Goal: Contribute content: Contribute content

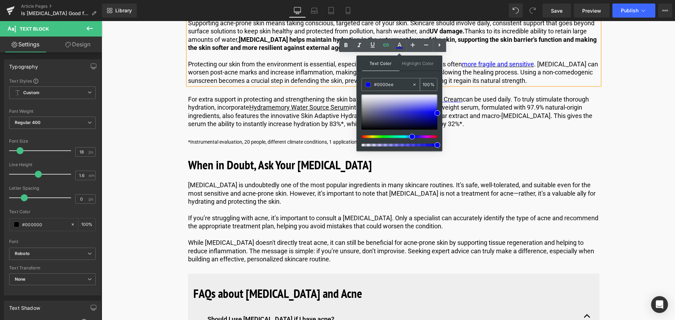
drag, startPoint x: 405, startPoint y: 86, endPoint x: 376, endPoint y: 84, distance: 28.9
click at [376, 84] on input "#0000ee" at bounding box center [393, 85] width 38 height 8
click at [317, 97] on div at bounding box center [393, 96] width 411 height 2
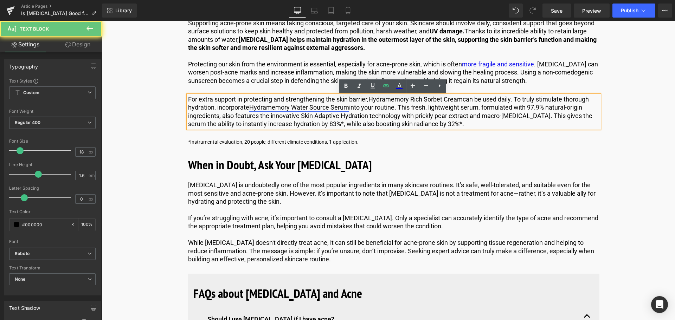
click at [330, 108] on link "Hydramemory Water Source Serum" at bounding box center [299, 107] width 100 height 7
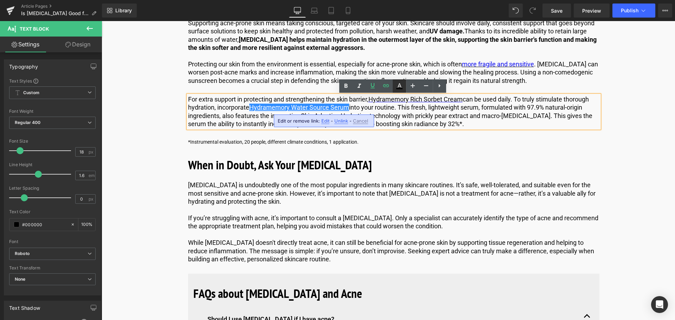
click at [400, 88] on icon at bounding box center [399, 86] width 8 height 8
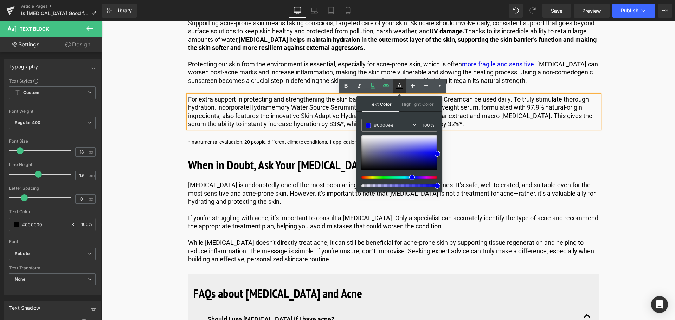
drag, startPoint x: 403, startPoint y: 89, endPoint x: 294, endPoint y: 73, distance: 109.5
click at [403, 89] on icon at bounding box center [399, 86] width 8 height 8
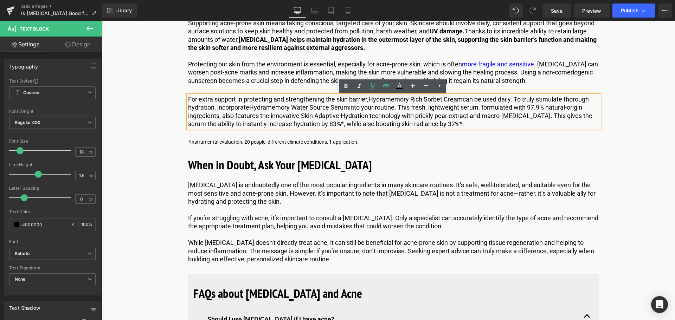
click at [362, 120] on p "For extra support in protecting and strengthening the skin barrier, Hydramemory…" at bounding box center [393, 111] width 411 height 33
drag, startPoint x: 347, startPoint y: 108, endPoint x: 252, endPoint y: 110, distance: 95.7
click at [252, 110] on link "Hydramemory Water Source Serum" at bounding box center [299, 107] width 100 height 7
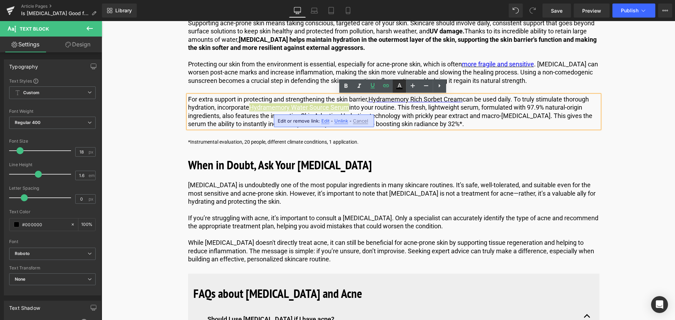
click at [401, 86] on icon at bounding box center [399, 86] width 8 height 8
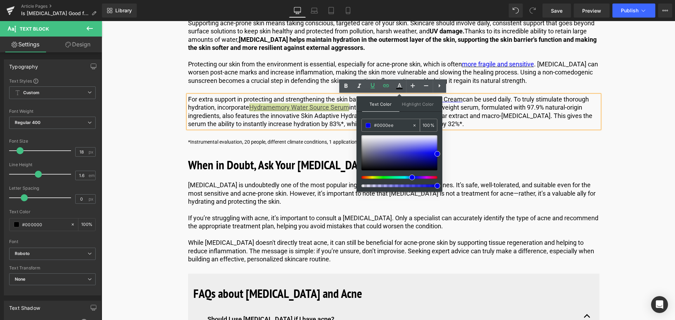
click at [400, 126] on input "#0000ee" at bounding box center [393, 126] width 38 height 8
drag, startPoint x: 399, startPoint y: 87, endPoint x: 269, endPoint y: 92, distance: 129.9
click at [399, 87] on icon at bounding box center [399, 86] width 8 height 8
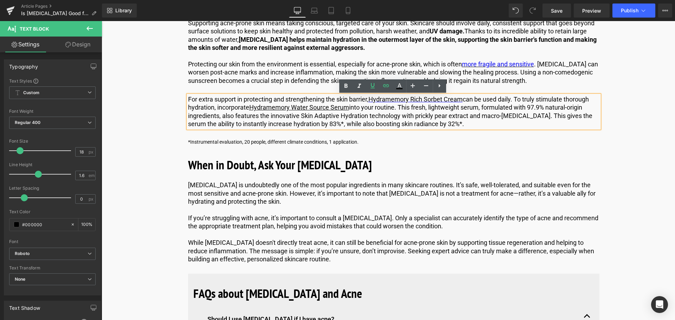
click at [368, 117] on p "For extra support in protecting and strengthening the skin barrier, Hydramemory…" at bounding box center [393, 111] width 411 height 33
click at [555, 5] on link "Save" at bounding box center [556, 11] width 28 height 14
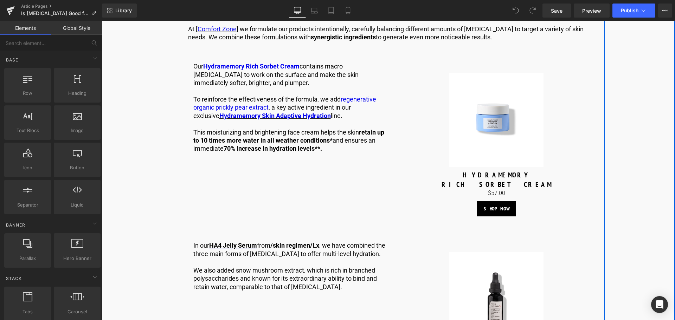
scroll to position [984, 0]
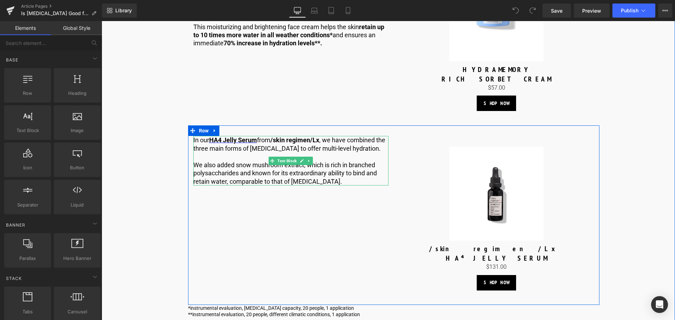
drag, startPoint x: 259, startPoint y: 141, endPoint x: 263, endPoint y: 141, distance: 4.2
click at [259, 141] on p "In our HA4 Jelly Serum from /skin regimen/Lx , we have combined the three main …" at bounding box center [290, 144] width 195 height 17
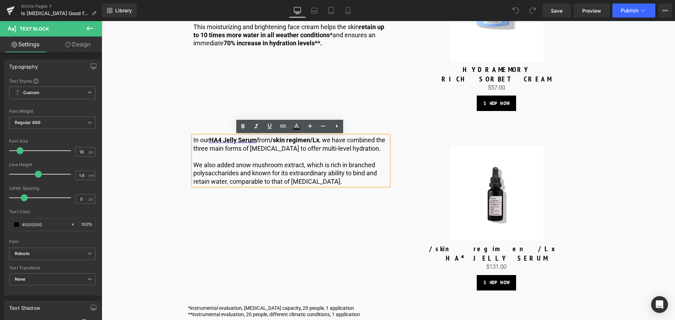
click at [259, 141] on p "In our HA4 Jelly Serum from /skin regimen/Lx , we have combined the three main …" at bounding box center [290, 144] width 195 height 17
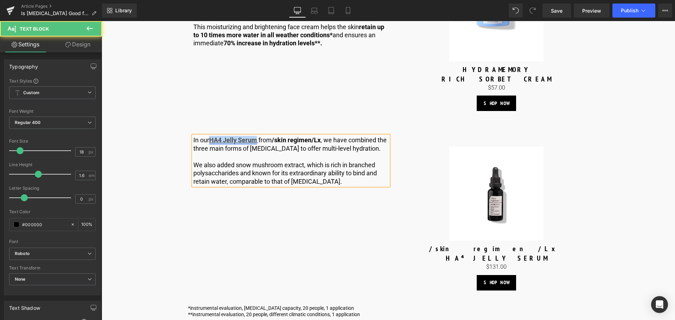
drag, startPoint x: 257, startPoint y: 137, endPoint x: 211, endPoint y: 140, distance: 46.1
click at [211, 140] on span "HA4 Jelly Serum" at bounding box center [233, 139] width 49 height 7
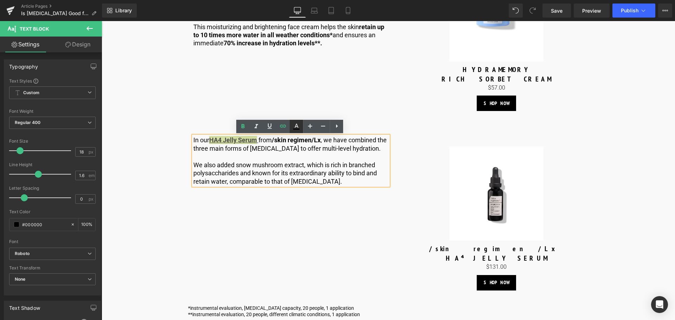
click at [298, 127] on icon at bounding box center [296, 126] width 8 height 8
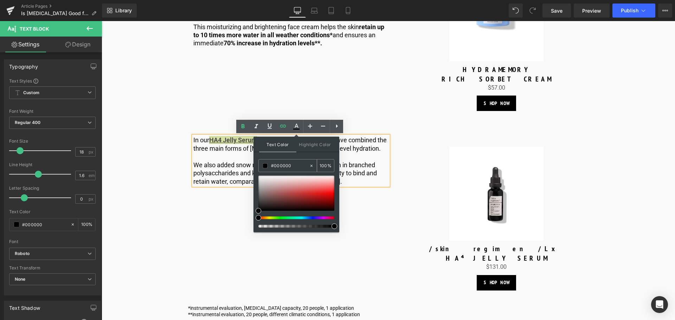
click at [301, 162] on input "#000000" at bounding box center [290, 166] width 38 height 8
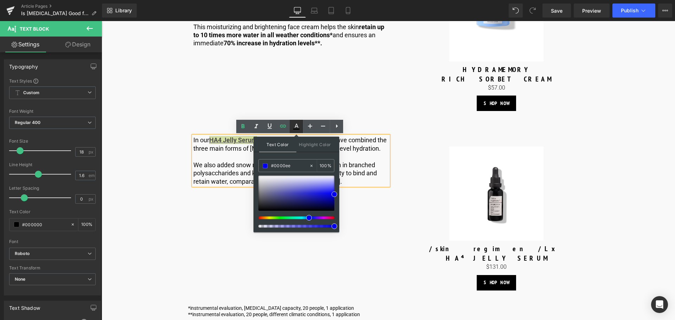
click at [297, 128] on icon at bounding box center [296, 126] width 8 height 8
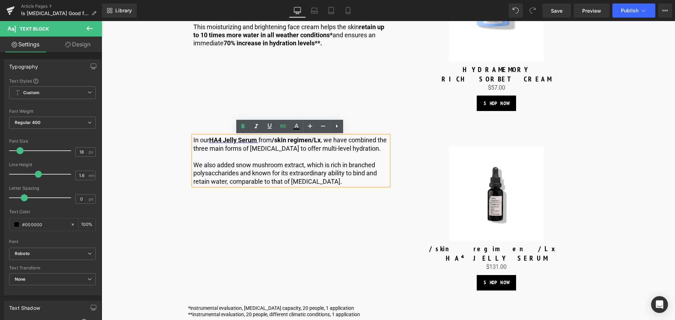
click at [283, 148] on p "In our HA4 Jelly Serum from /skin regimen/Lx , we have combined the three main …" at bounding box center [290, 144] width 195 height 17
drag, startPoint x: 257, startPoint y: 142, endPoint x: 211, endPoint y: 142, distance: 46.1
click at [211, 142] on link "HA4 Jelly Serum" at bounding box center [233, 139] width 48 height 7
click at [244, 128] on icon at bounding box center [243, 126] width 3 height 4
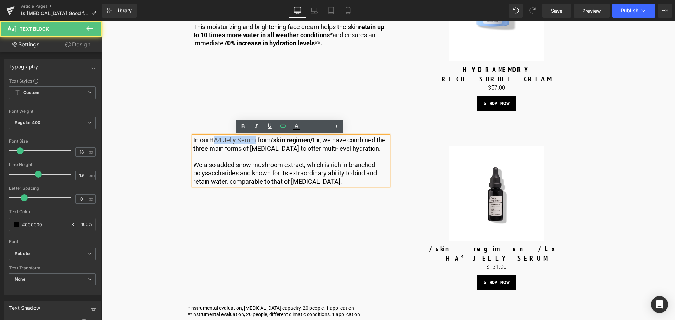
drag, startPoint x: 256, startPoint y: 139, endPoint x: 213, endPoint y: 142, distance: 42.3
click at [213, 142] on link "HA4 Jelly Serum" at bounding box center [232, 139] width 47 height 7
click at [257, 143] on b at bounding box center [256, 139] width 1 height 7
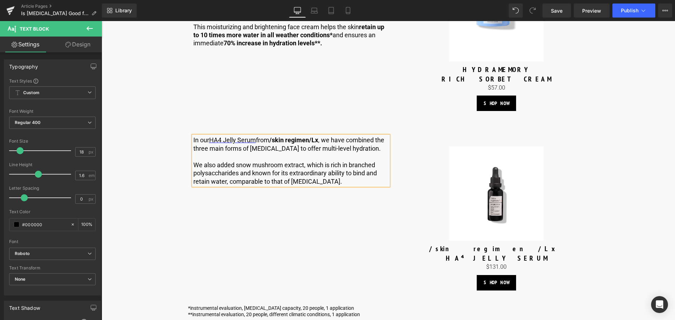
click at [265, 143] on p "In our HA4 Jelly Serum from /skin regimen/Lx , we have combined the three main …" at bounding box center [290, 144] width 195 height 17
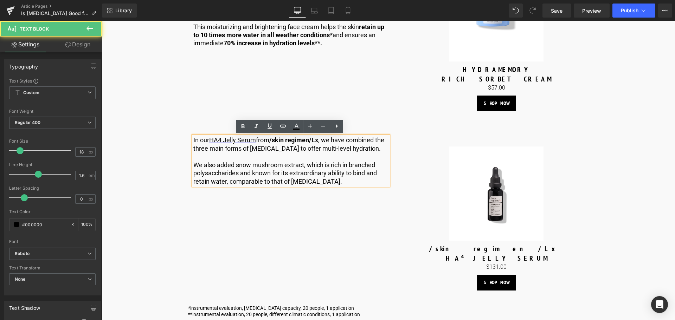
click at [256, 140] on p "In our HA4 Jelly Serum from /skin regimen/Lx , we have combined the three main …" at bounding box center [290, 144] width 195 height 17
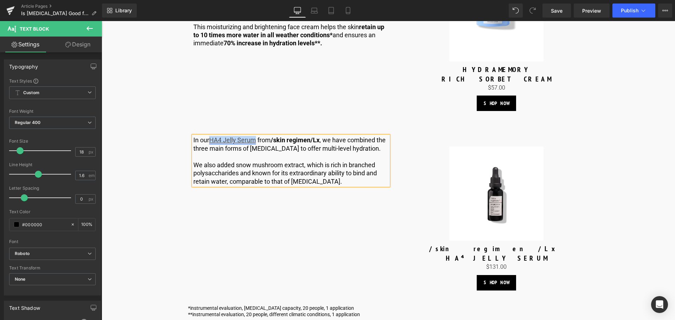
drag, startPoint x: 256, startPoint y: 139, endPoint x: 212, endPoint y: 139, distance: 43.9
click at [212, 139] on link "HA4 Jelly Serum" at bounding box center [232, 139] width 47 height 7
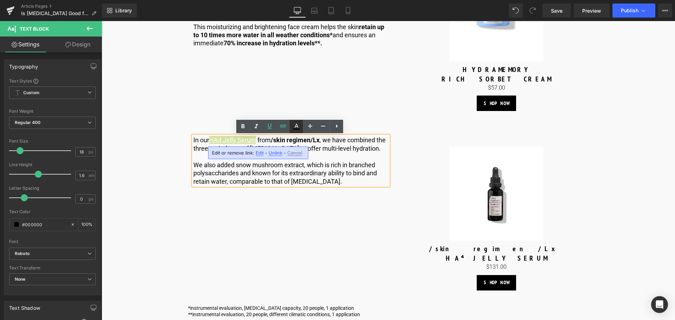
click at [293, 129] on icon at bounding box center [296, 126] width 8 height 8
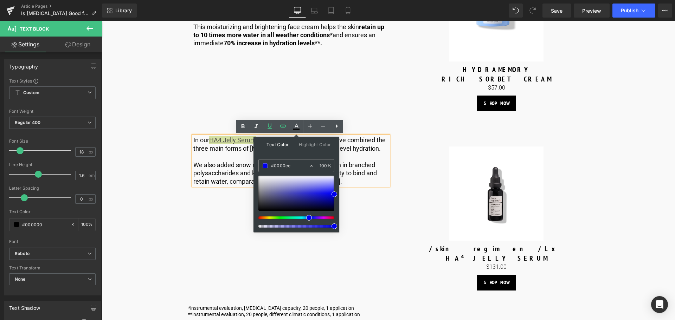
click at [294, 167] on input "#0000ee" at bounding box center [290, 166] width 38 height 8
click at [299, 127] on icon at bounding box center [296, 126] width 8 height 8
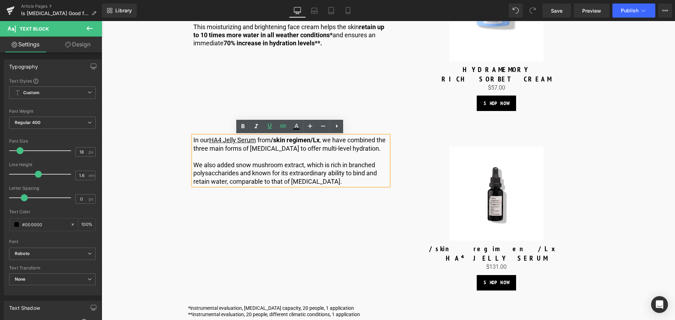
click at [264, 147] on p "In our HA4 Jelly Serum from /skin regimen/Lx , we have combined the three main …" at bounding box center [290, 144] width 195 height 17
drag, startPoint x: 256, startPoint y: 141, endPoint x: 211, endPoint y: 142, distance: 44.7
click at [211, 142] on link "HA4 Jelly Serum" at bounding box center [232, 139] width 47 height 7
click at [268, 127] on icon at bounding box center [270, 126] width 4 height 5
click at [300, 125] on icon at bounding box center [296, 126] width 8 height 8
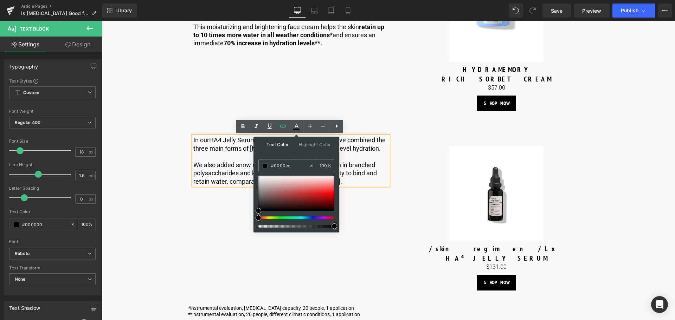
click at [244, 158] on p at bounding box center [290, 157] width 195 height 8
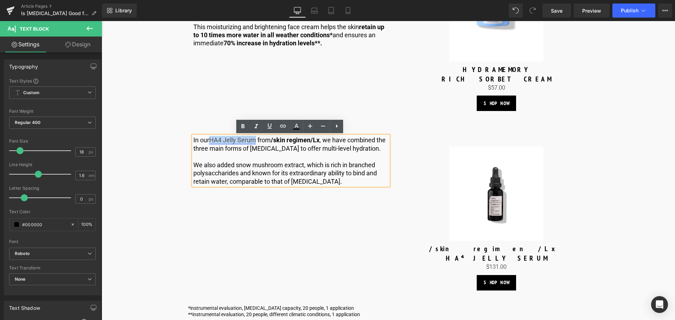
drag, startPoint x: 255, startPoint y: 140, endPoint x: 223, endPoint y: 141, distance: 32.4
click at [212, 141] on link "HA4 Jelly Serum" at bounding box center [232, 139] width 47 height 7
click at [297, 129] on icon at bounding box center [296, 129] width 6 height 1
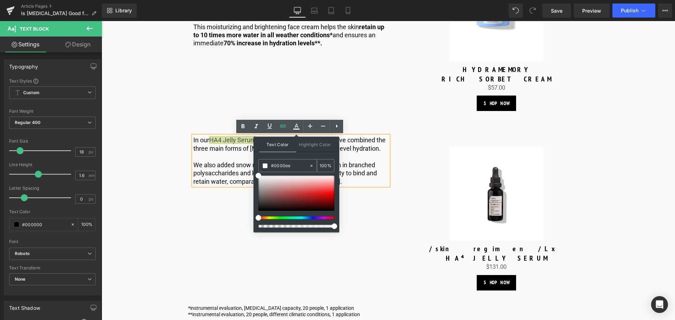
click at [293, 164] on input "#0000ee" at bounding box center [290, 166] width 38 height 8
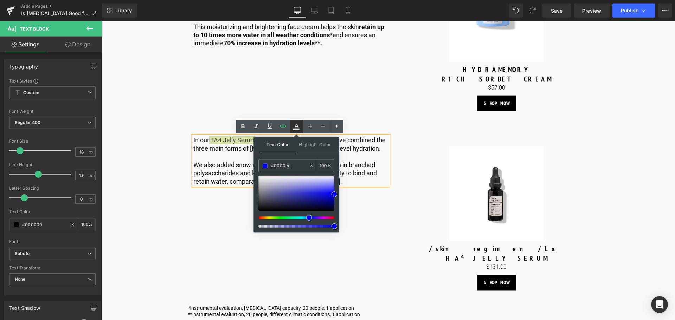
type input "#0000ee"
click at [296, 129] on icon at bounding box center [296, 129] width 6 height 1
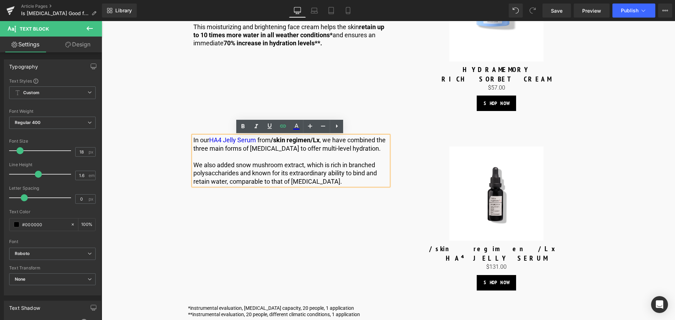
click at [268, 148] on p "In our HA4 Jelly Serum from /skin regimen/Lx , we have combined the three main …" at bounding box center [290, 144] width 195 height 17
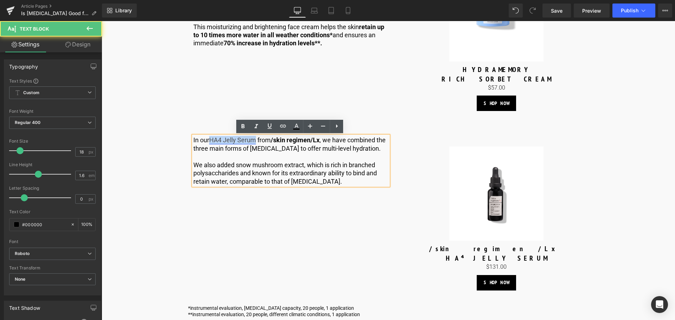
drag, startPoint x: 256, startPoint y: 141, endPoint x: 212, endPoint y: 141, distance: 43.9
click at [212, 141] on link "HA4 Jelly Serum" at bounding box center [232, 139] width 47 height 7
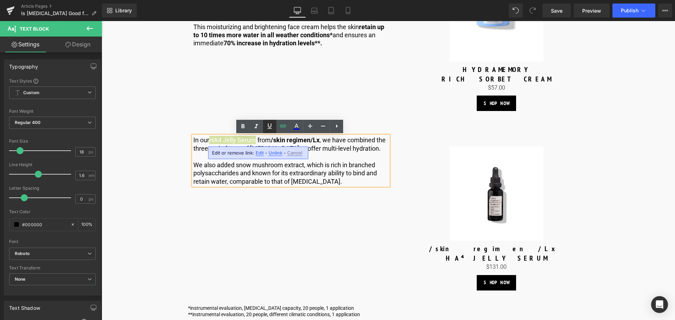
click at [274, 126] on icon at bounding box center [269, 126] width 8 height 8
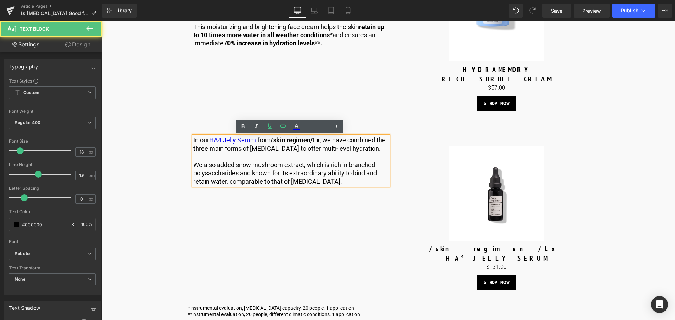
click at [265, 140] on p "In our HA4 Jelly Serum from /skin regimen/Lx , we have combined the three main …" at bounding box center [290, 144] width 195 height 17
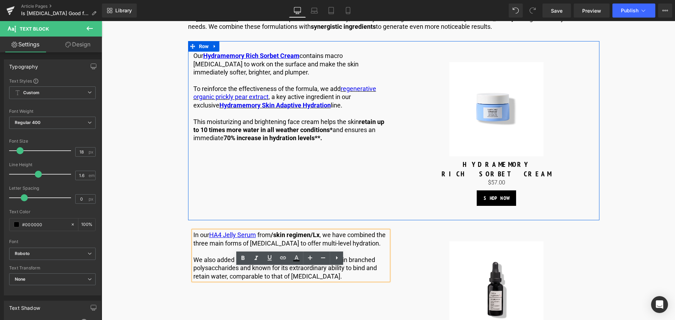
scroll to position [949, 0]
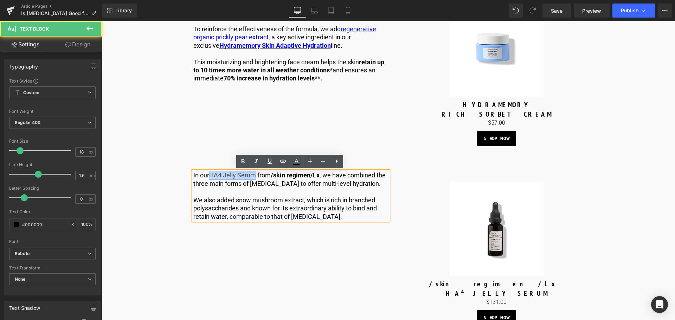
drag, startPoint x: 256, startPoint y: 175, endPoint x: 235, endPoint y: 174, distance: 21.1
click at [210, 177] on link "HA4 Jelly Serum" at bounding box center [232, 175] width 47 height 7
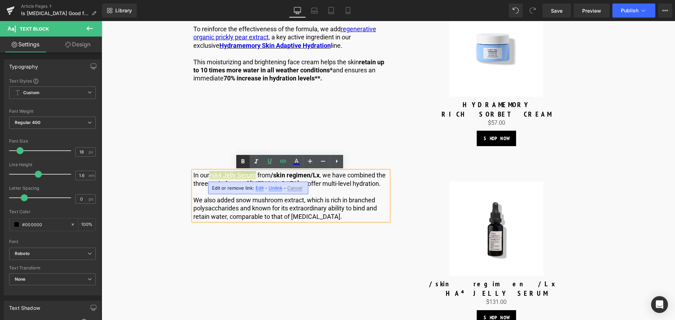
click at [244, 162] on icon at bounding box center [243, 162] width 3 height 4
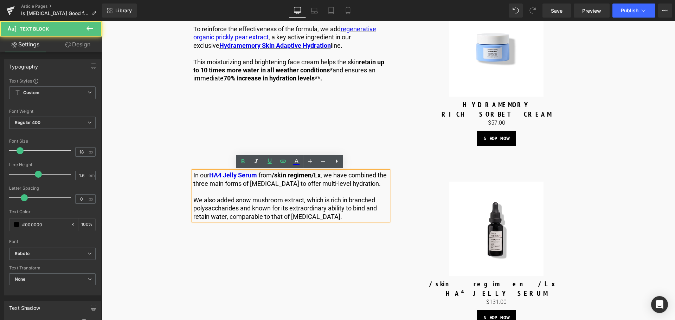
click at [277, 180] on p "In our HA4 Jelly Serum from /skin regimen/Lx , we have combined the three main …" at bounding box center [290, 179] width 195 height 17
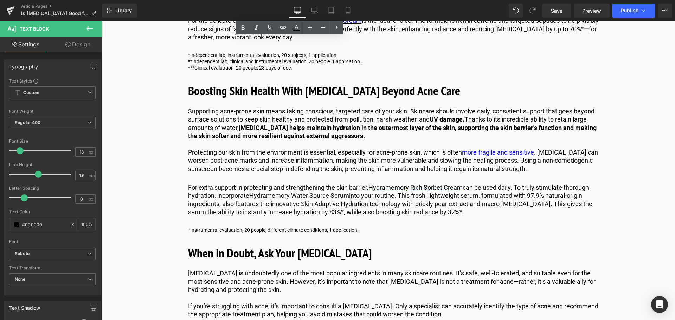
scroll to position [2602, 0]
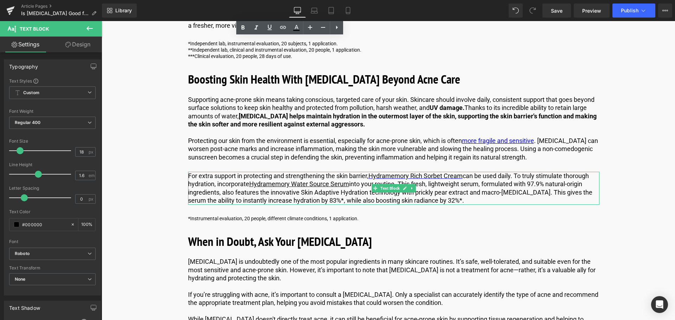
click at [473, 175] on p "For extra support in protecting and strengthening the skin barrier, Hydramemory…" at bounding box center [393, 188] width 411 height 33
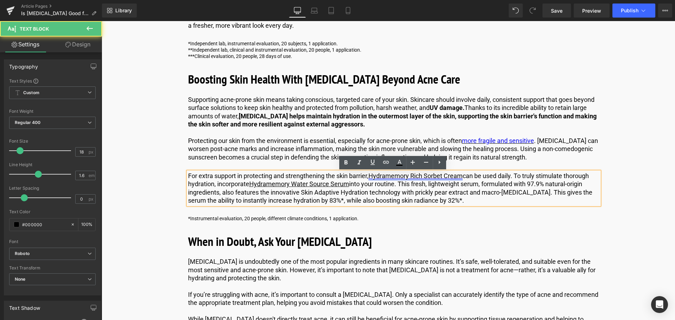
click at [457, 175] on link "Hydramemory Rich Sorbet Cream" at bounding box center [415, 175] width 94 height 7
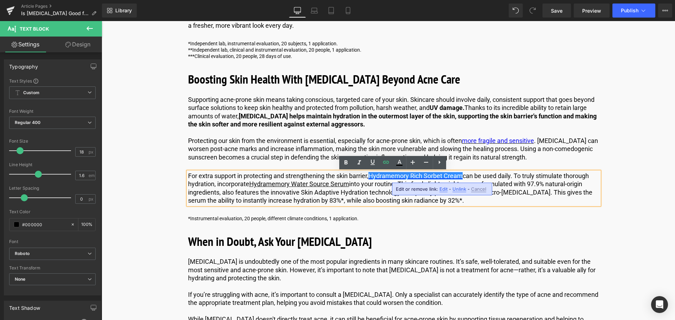
click at [443, 189] on span "Edit" at bounding box center [443, 189] width 8 height 6
drag, startPoint x: 501, startPoint y: 188, endPoint x: 397, endPoint y: 166, distance: 105.7
click at [500, 188] on icon "button" at bounding box center [498, 191] width 8 height 8
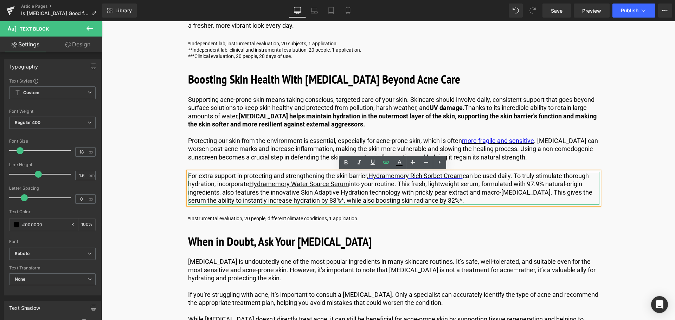
click at [471, 179] on p "For extra support in protecting and strengthening the skin barrier, Hydramemory…" at bounding box center [393, 188] width 411 height 33
drag, startPoint x: 463, startPoint y: 175, endPoint x: 372, endPoint y: 178, distance: 91.1
click at [372, 178] on link "Hydramemory Rich Sorbet Cream" at bounding box center [415, 175] width 94 height 7
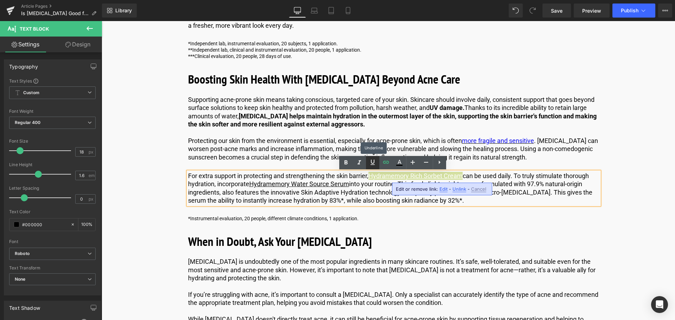
click at [370, 165] on icon at bounding box center [372, 162] width 8 height 8
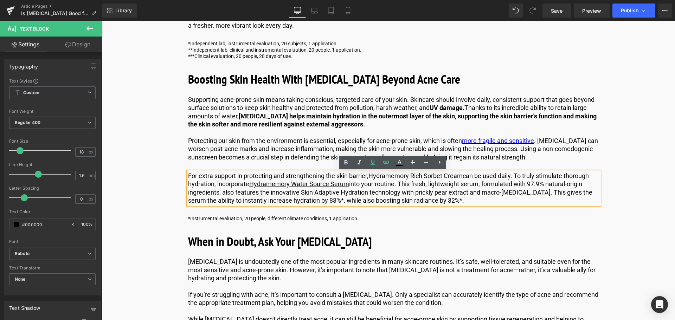
click at [360, 190] on p "For extra support in protecting and strengthening the skin barrier, Hydramemory…" at bounding box center [393, 188] width 411 height 33
drag, startPoint x: 463, startPoint y: 175, endPoint x: 372, endPoint y: 176, distance: 90.4
click at [372, 176] on link "Hydramemory Rich Sorbet Cream" at bounding box center [415, 175] width 94 height 7
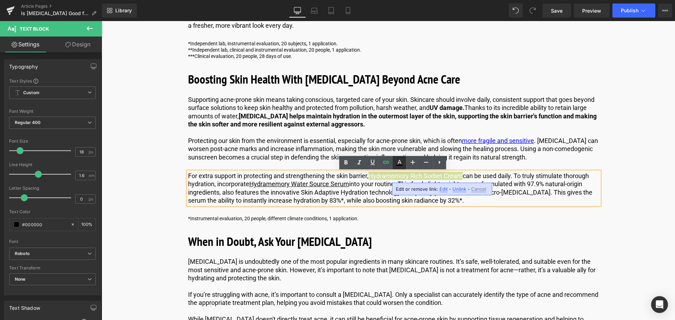
click at [395, 167] on icon at bounding box center [399, 163] width 8 height 8
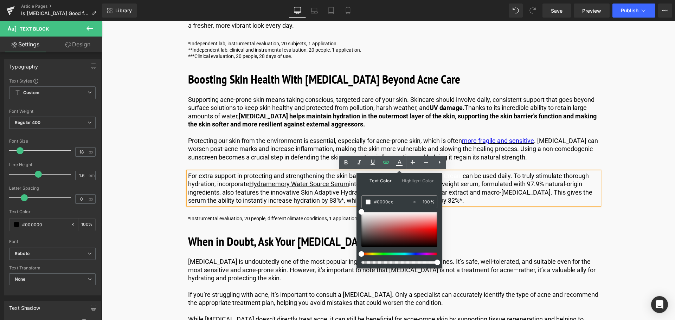
click at [398, 198] on div "#0000ee" at bounding box center [387, 202] width 50 height 12
click at [398, 200] on input "#0000ee" at bounding box center [393, 202] width 38 height 8
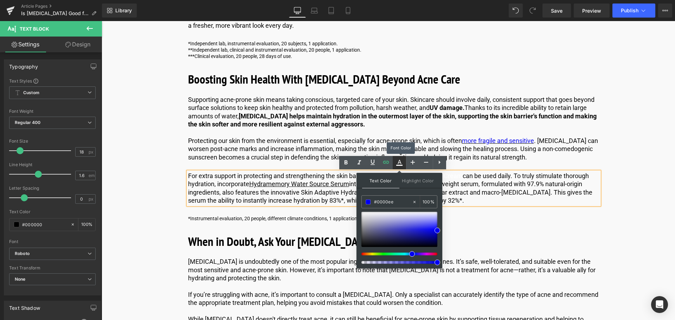
click at [395, 164] on icon at bounding box center [399, 163] width 8 height 8
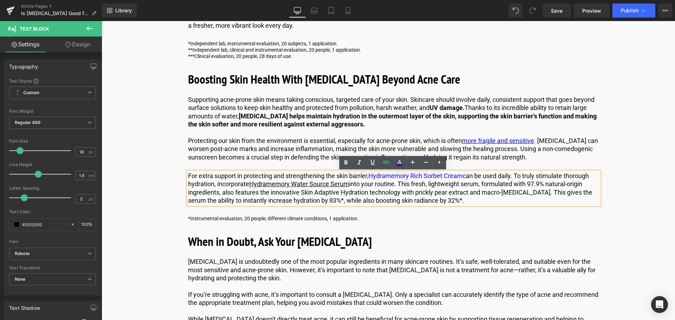
click at [370, 181] on p "For extra support in protecting and strengthening the skin barrier, Hydramemory…" at bounding box center [393, 188] width 411 height 33
drag, startPoint x: 463, startPoint y: 177, endPoint x: 372, endPoint y: 178, distance: 91.1
click at [372, 178] on link "Hydramemory Rich Sorbet Cream" at bounding box center [415, 175] width 94 height 7
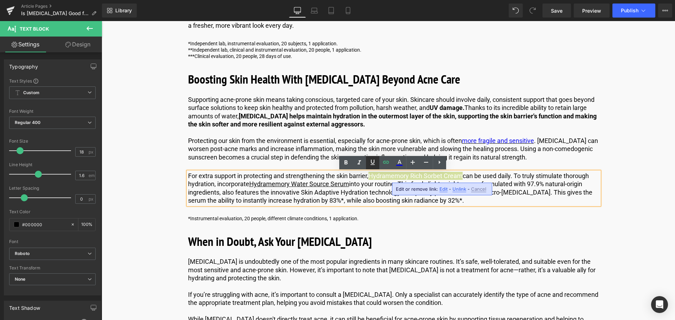
click at [373, 162] on icon at bounding box center [372, 162] width 8 height 8
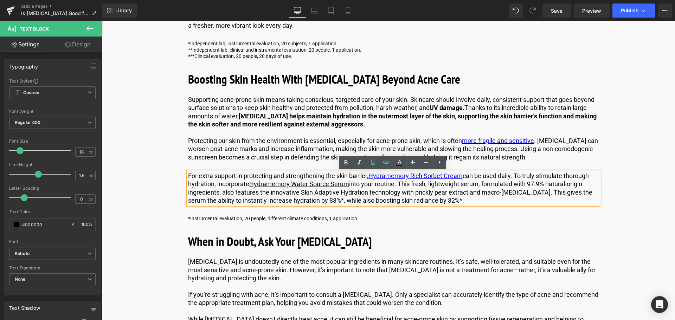
click at [367, 195] on p "For extra support in protecting and strengthening the skin barrier, Hydramemory…" at bounding box center [393, 188] width 411 height 33
drag, startPoint x: 349, startPoint y: 185, endPoint x: 251, endPoint y: 185, distance: 97.7
click at [251, 185] on p "For extra support in protecting and strengthening the skin barrier, Hydramemory…" at bounding box center [393, 188] width 411 height 33
click at [373, 166] on icon at bounding box center [372, 162] width 8 height 8
click at [397, 158] on link at bounding box center [399, 162] width 13 height 13
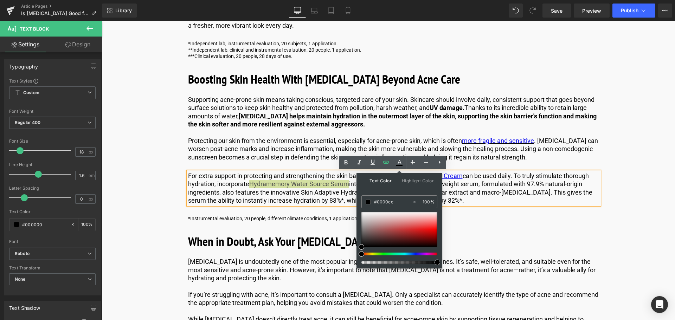
click at [401, 200] on input "#0000ee" at bounding box center [393, 202] width 38 height 8
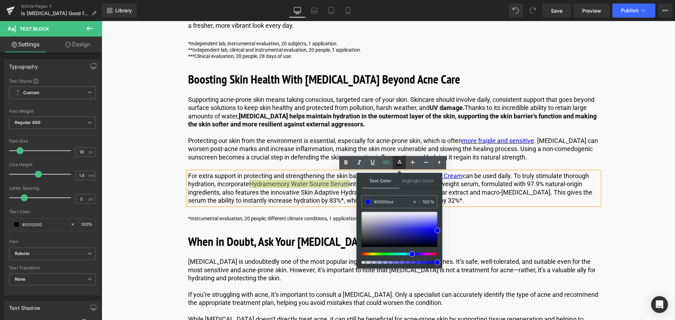
type input "#0000ee"
click at [403, 164] on icon at bounding box center [399, 163] width 8 height 8
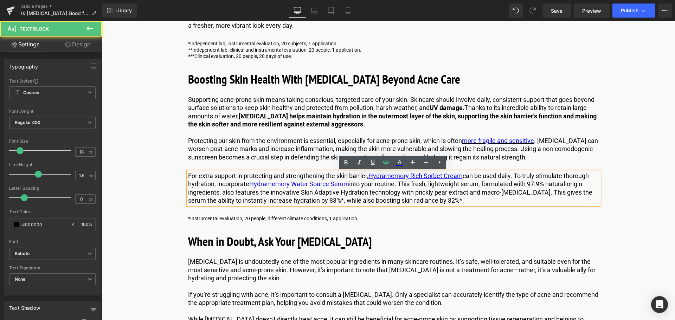
click at [365, 190] on p "For extra support in protecting and strengthening the skin barrier, Hydramemory…" at bounding box center [393, 188] width 411 height 33
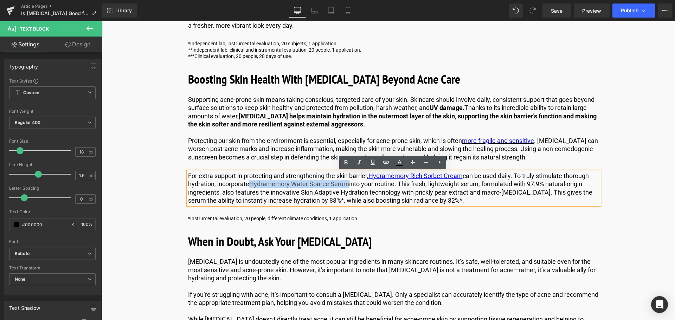
drag, startPoint x: 346, startPoint y: 185, endPoint x: 252, endPoint y: 185, distance: 94.6
click at [252, 185] on link "Hydramemory Water Source Serum" at bounding box center [299, 183] width 100 height 7
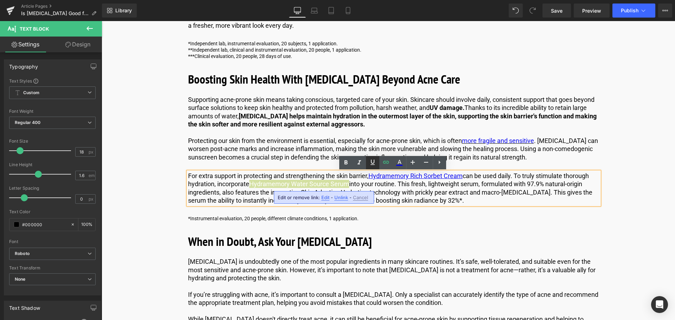
click at [374, 163] on icon at bounding box center [372, 162] width 8 height 8
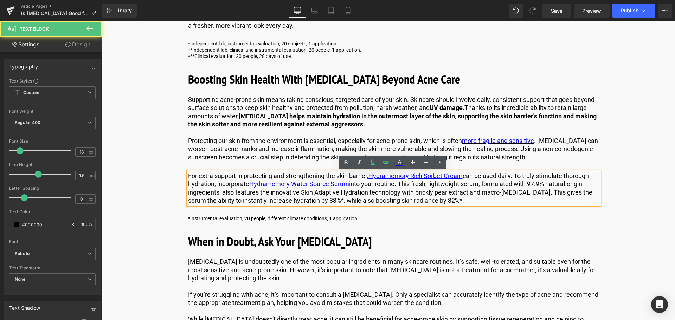
click at [370, 196] on p "For extra support in protecting and strengthening the skin barrier, Hydramemory…" at bounding box center [393, 188] width 411 height 33
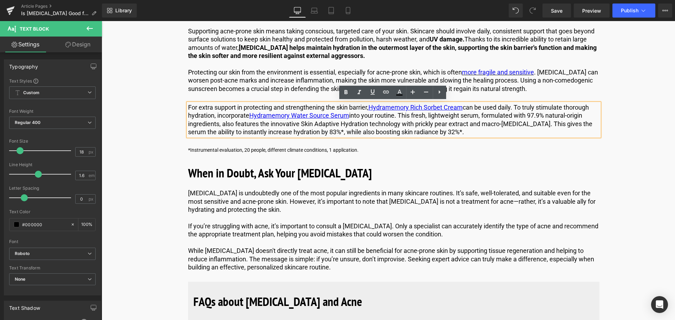
scroll to position [2672, 0]
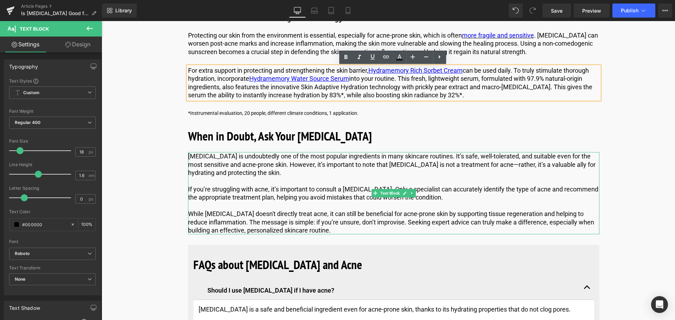
click at [240, 167] on div "Hyaluronic acid is undoubtedly one of the most popular ingredients in many skin…" at bounding box center [393, 193] width 411 height 82
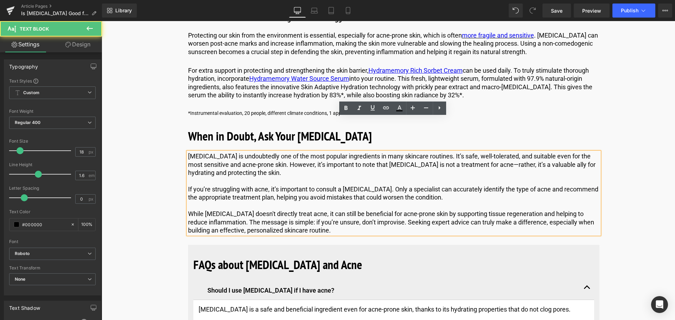
scroll to position [2742, 0]
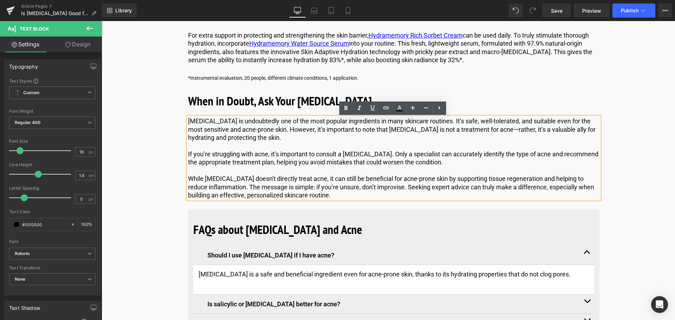
click at [240, 165] on p "If you’re struggling with acne, it’s important to consult a [MEDICAL_DATA]. Onl…" at bounding box center [393, 158] width 411 height 17
click at [240, 104] on b "When in Doubt, Ask Your [MEDICAL_DATA]" at bounding box center [280, 101] width 184 height 16
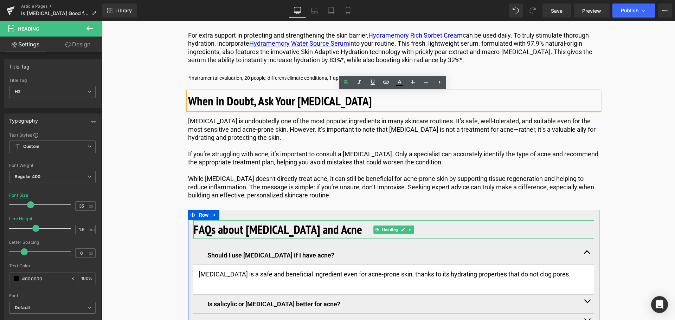
click at [246, 229] on b "FAQs about [MEDICAL_DATA] and Acne" at bounding box center [277, 229] width 169 height 16
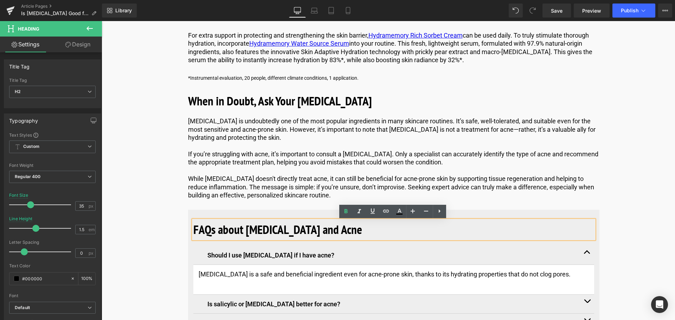
scroll to position [2813, 0]
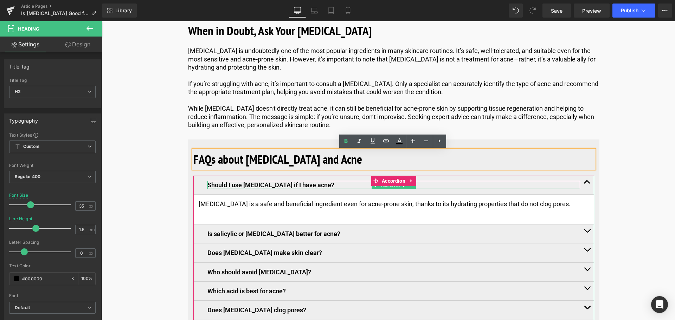
click at [246, 184] on p "Should I use [MEDICAL_DATA] if I have acne?" at bounding box center [393, 185] width 373 height 8
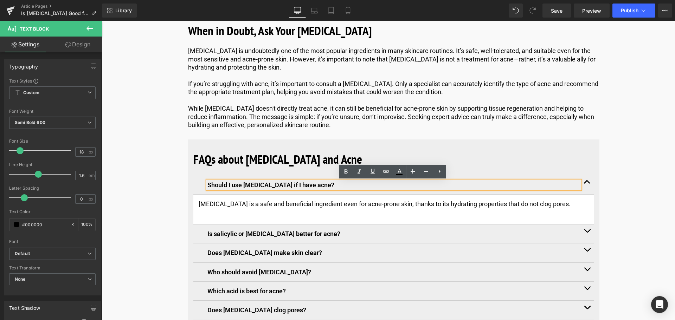
click at [221, 185] on p "Should I use [MEDICAL_DATA] if I have acne?" at bounding box center [393, 185] width 373 height 8
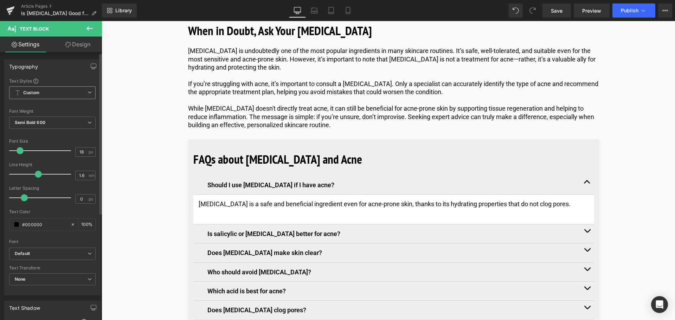
click at [88, 94] on icon at bounding box center [90, 92] width 4 height 4
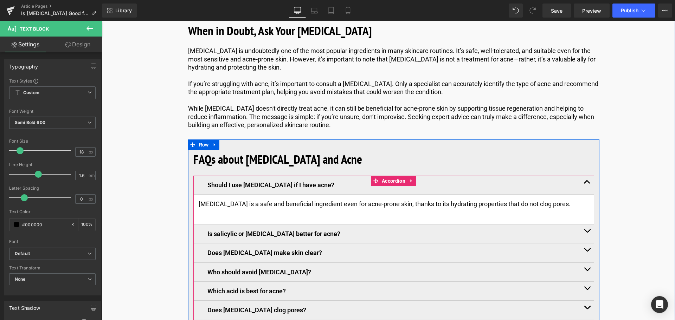
click at [584, 231] on button "button" at bounding box center [587, 234] width 14 height 19
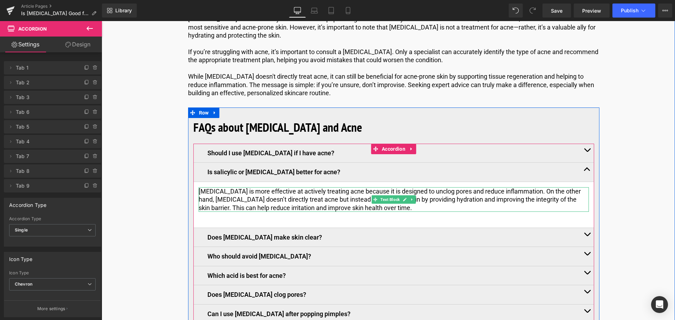
scroll to position [2883, 0]
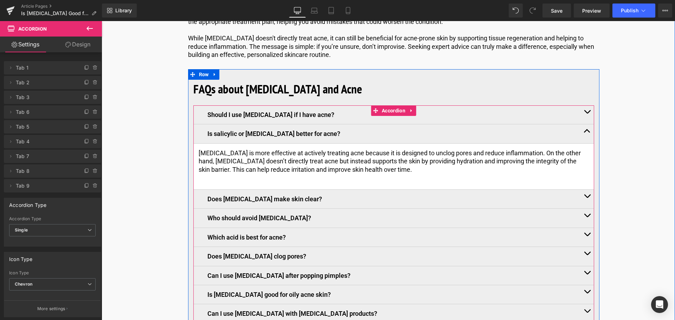
click at [328, 201] on p "Does [MEDICAL_DATA] make skin clear?" at bounding box center [393, 199] width 373 height 8
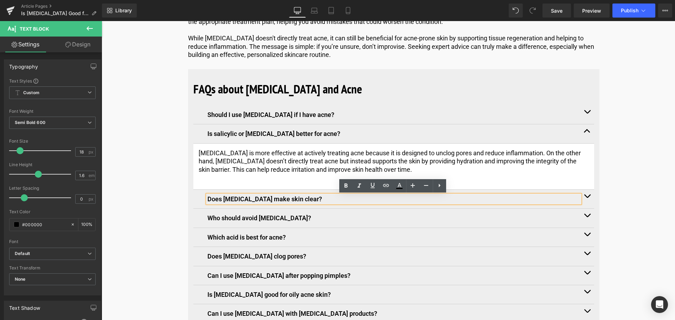
click at [586, 197] on button "button" at bounding box center [587, 199] width 14 height 19
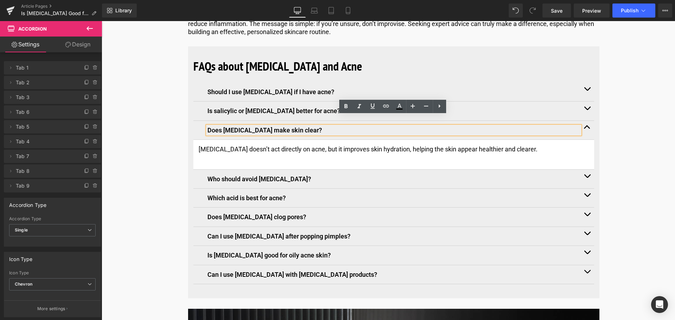
scroll to position [2918, 0]
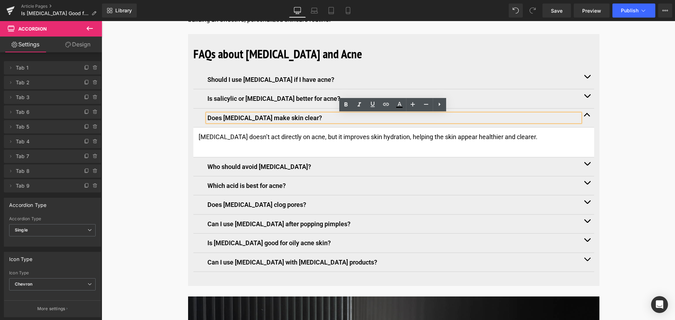
click at [400, 165] on div "Who should avoid hyaluronic acid? Text Block" at bounding box center [393, 167] width 373 height 8
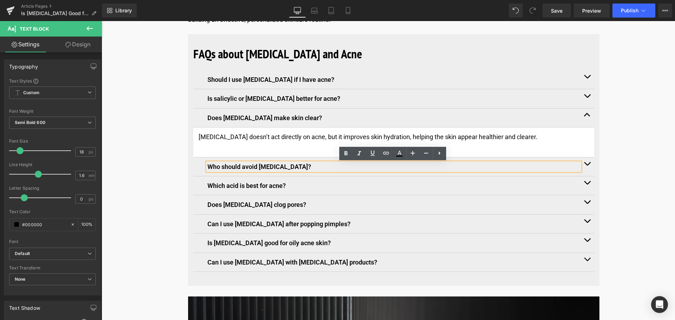
click at [584, 167] on button "button" at bounding box center [587, 167] width 14 height 19
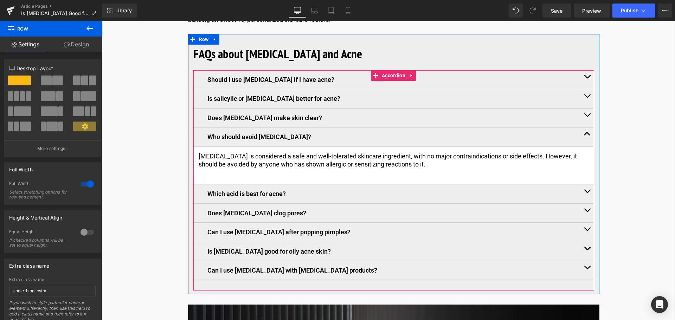
click at [585, 193] on button "button" at bounding box center [587, 194] width 14 height 19
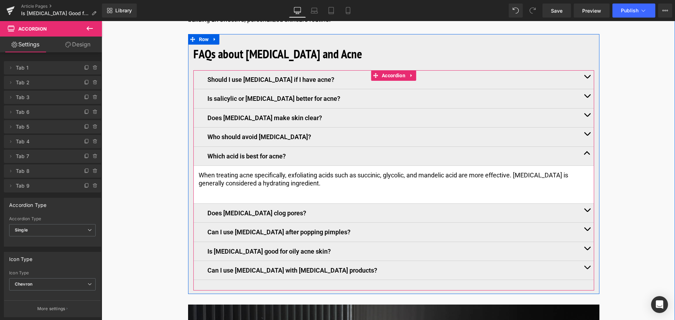
click at [586, 211] on button "button" at bounding box center [587, 213] width 14 height 19
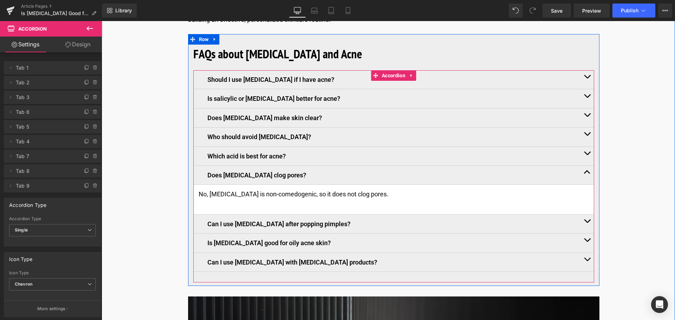
click at [587, 174] on span "button" at bounding box center [587, 174] width 0 height 0
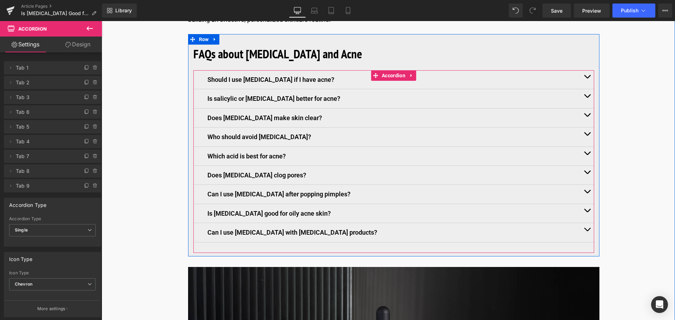
click at [587, 194] on button "button" at bounding box center [587, 194] width 14 height 19
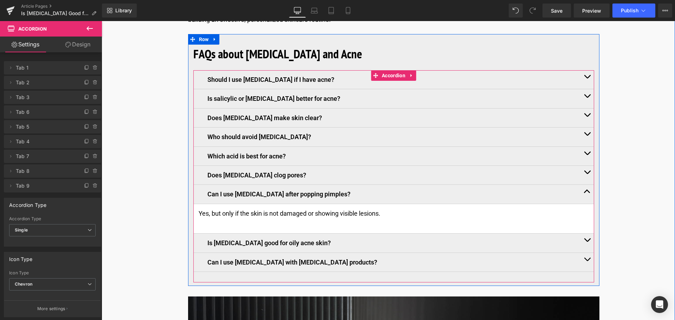
click at [580, 243] on button "button" at bounding box center [587, 243] width 14 height 19
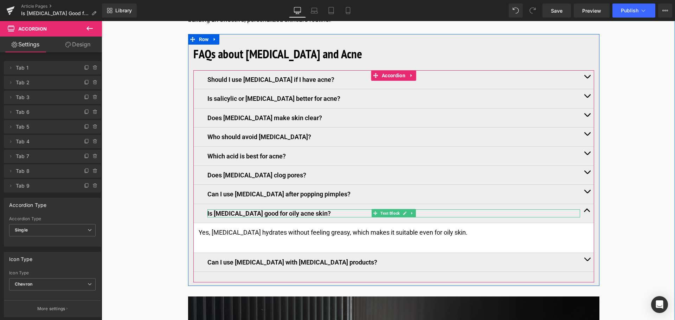
click at [308, 212] on p "Is [MEDICAL_DATA] good for oily acne skin?" at bounding box center [393, 214] width 373 height 8
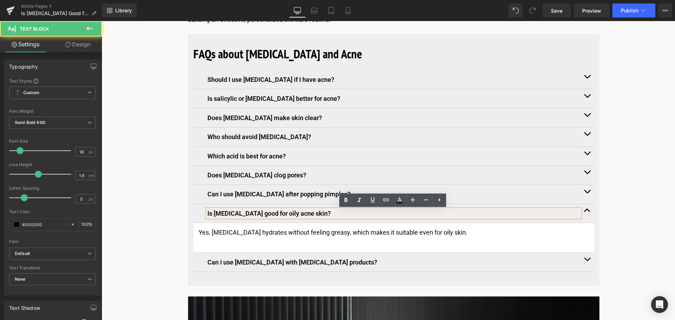
click at [309, 214] on p "Is [MEDICAL_DATA] good for oily acne skin?" at bounding box center [393, 214] width 373 height 8
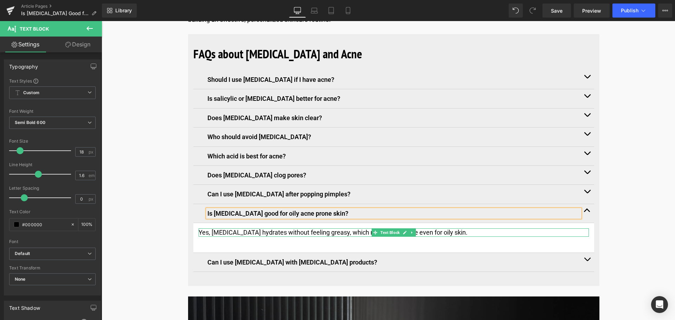
click at [265, 235] on p "Yes, [MEDICAL_DATA] hydrates without feeling greasy, which makes it suitable ev…" at bounding box center [394, 233] width 390 height 8
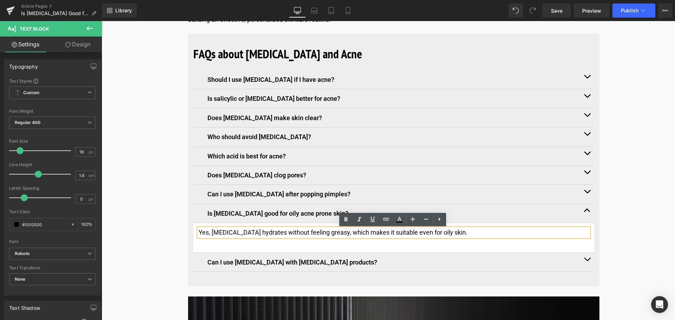
click at [586, 263] on button "button" at bounding box center [587, 262] width 14 height 19
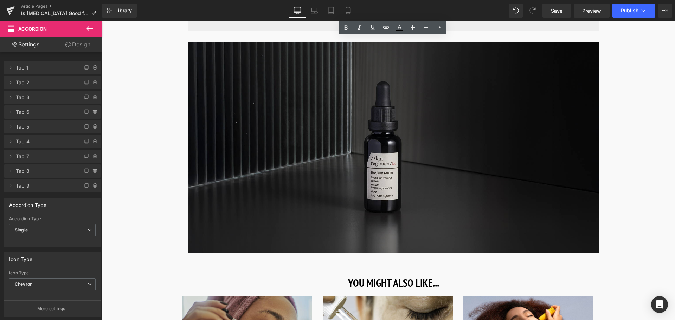
scroll to position [3235, 0]
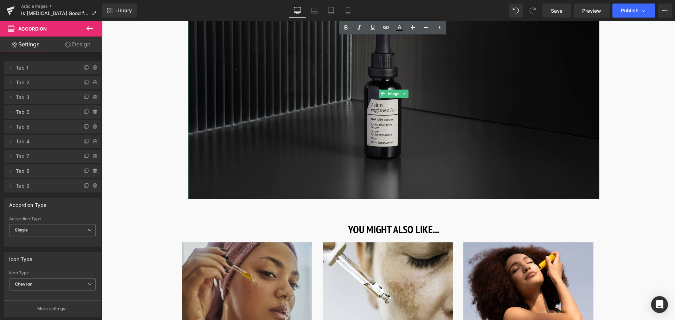
click at [327, 126] on img at bounding box center [393, 93] width 411 height 211
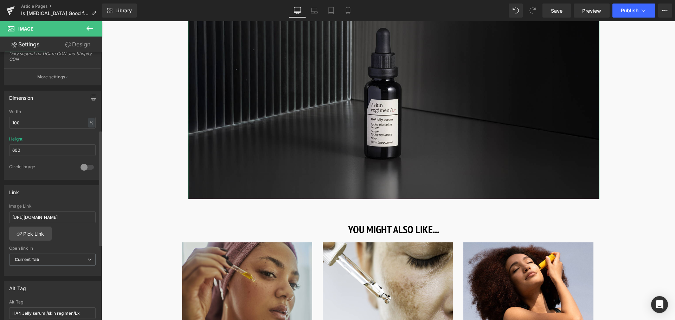
scroll to position [211, 0]
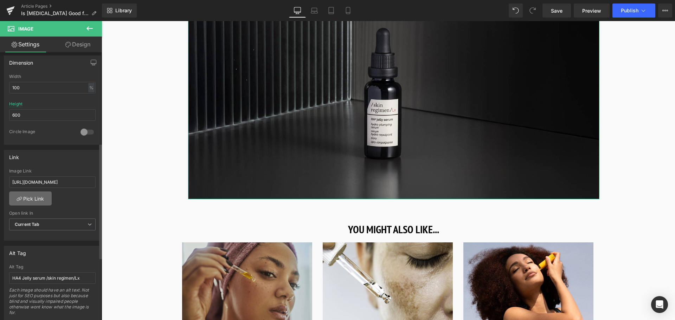
click at [34, 196] on link "Pick Link" at bounding box center [30, 199] width 43 height 14
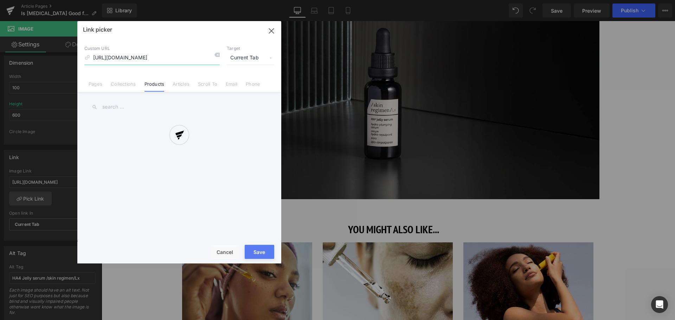
scroll to position [0, 59]
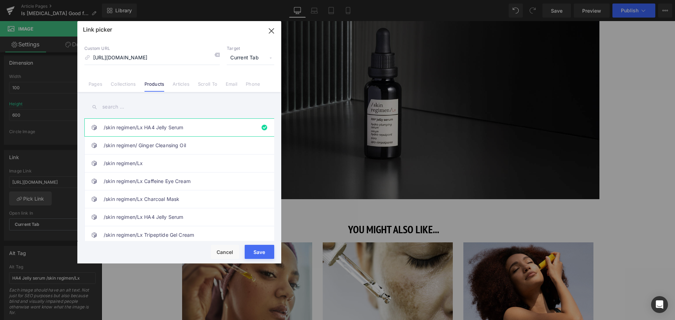
click at [147, 114] on input "text" at bounding box center [179, 107] width 190 height 16
click at [169, 109] on input "text" at bounding box center [179, 107] width 190 height 16
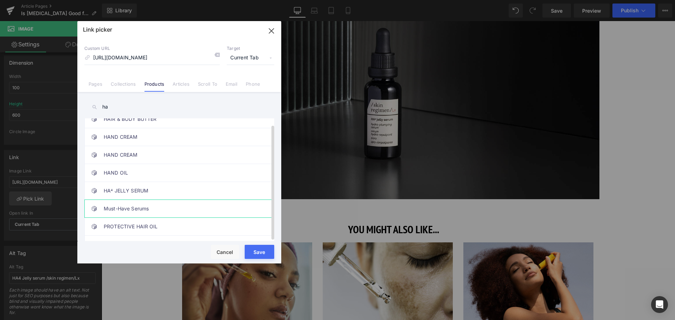
scroll to position [146, 0]
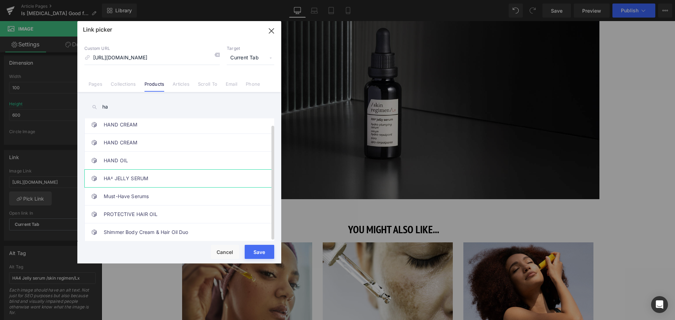
type input "ha"
click at [156, 183] on link "HA⁴ JELLY SERUM" at bounding box center [181, 179] width 155 height 18
click at [263, 250] on button "Save" at bounding box center [260, 252] width 30 height 14
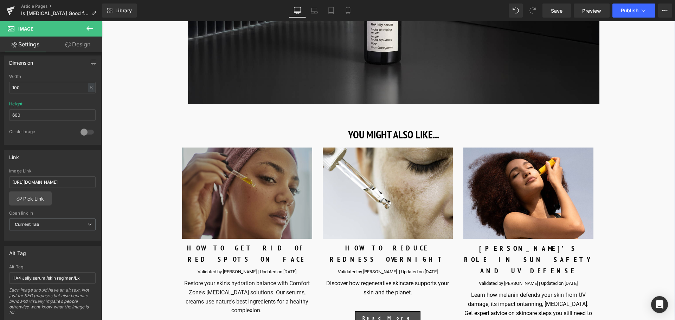
scroll to position [3340, 0]
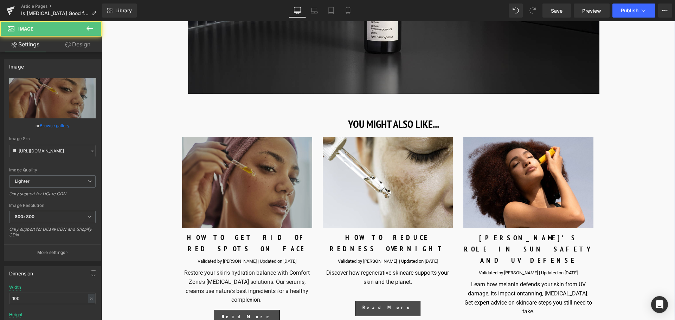
click at [250, 184] on div "Image" at bounding box center [247, 182] width 130 height 91
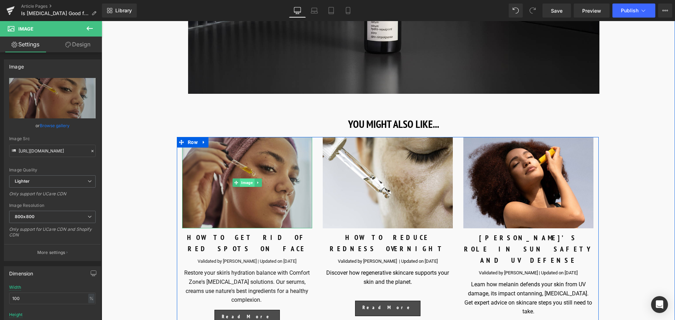
click at [247, 184] on span "Image" at bounding box center [247, 183] width 14 height 8
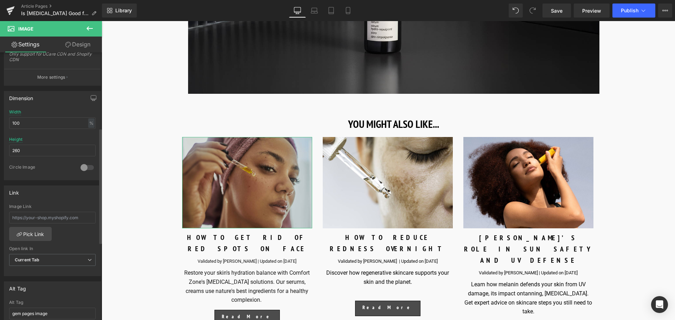
scroll to position [176, 0]
click at [40, 233] on link "Pick Link" at bounding box center [30, 234] width 43 height 14
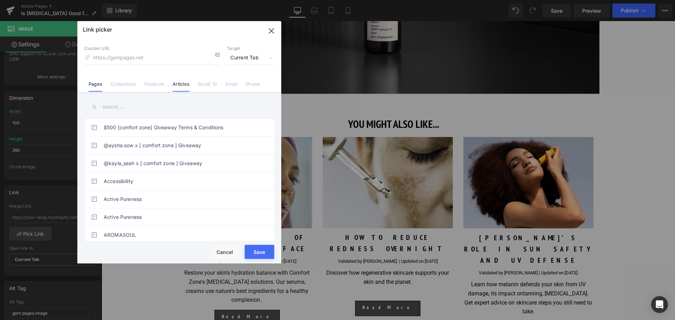
click at [181, 88] on link "Articles" at bounding box center [181, 86] width 17 height 11
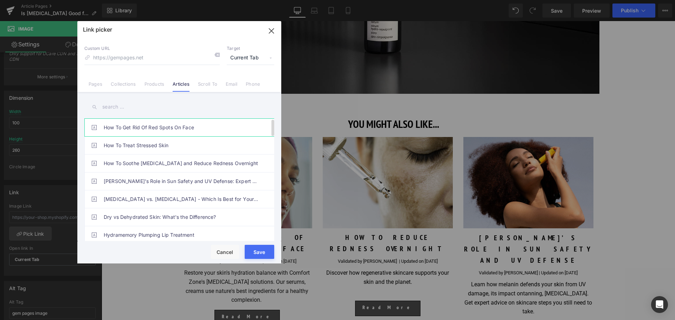
click at [177, 130] on link "How To Get Rid Of Red Spots On Face" at bounding box center [181, 128] width 155 height 18
click at [253, 250] on button "Save" at bounding box center [260, 252] width 30 height 14
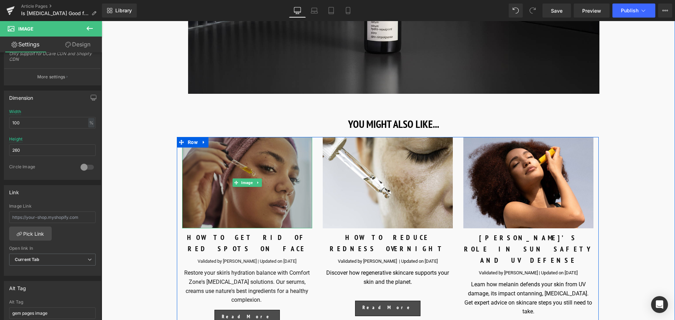
scroll to position [3375, 0]
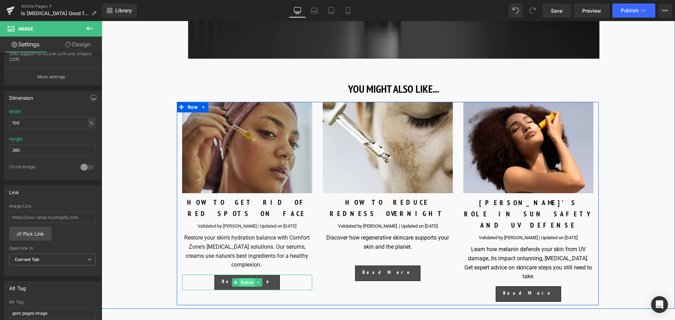
click at [245, 278] on span "Button" at bounding box center [246, 282] width 15 height 8
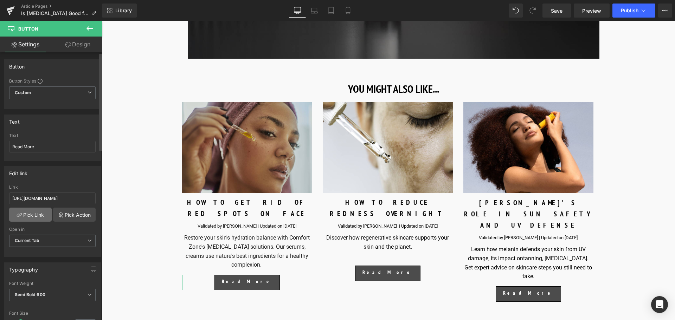
click at [42, 216] on link "Pick Link" at bounding box center [30, 215] width 43 height 14
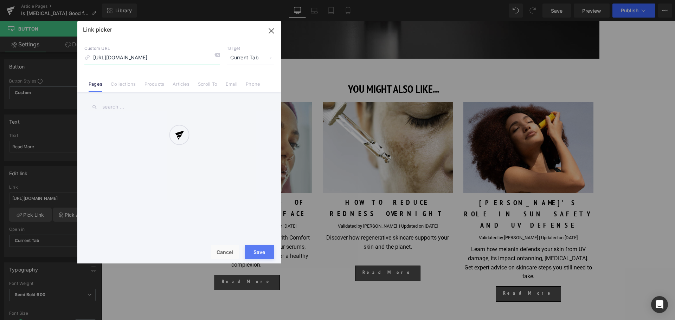
scroll to position [0, 35]
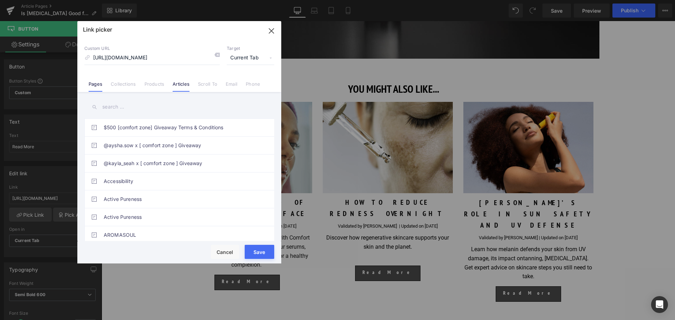
click at [179, 87] on link "Articles" at bounding box center [181, 86] width 17 height 11
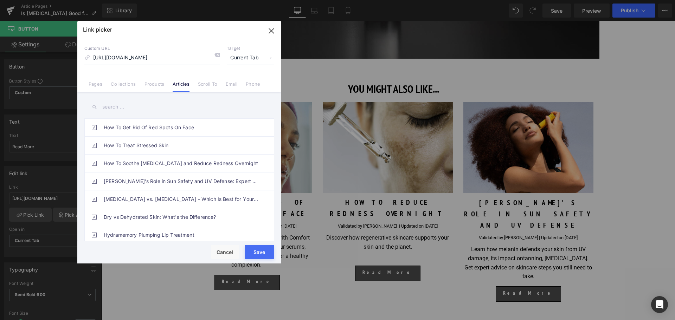
click at [140, 131] on link "How To Get Rid Of Red Spots On Face" at bounding box center [181, 128] width 155 height 18
click at [255, 250] on button "Save" at bounding box center [260, 252] width 30 height 14
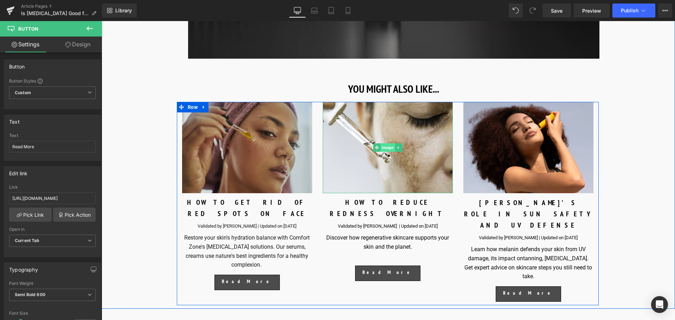
click at [387, 146] on span "Image" at bounding box center [387, 147] width 14 height 8
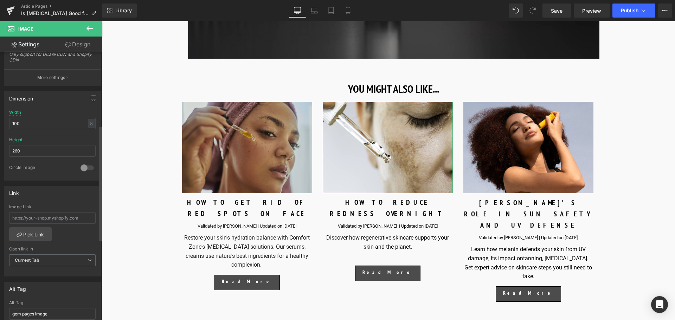
scroll to position [176, 0]
click at [43, 232] on link "Pick Link" at bounding box center [30, 234] width 43 height 14
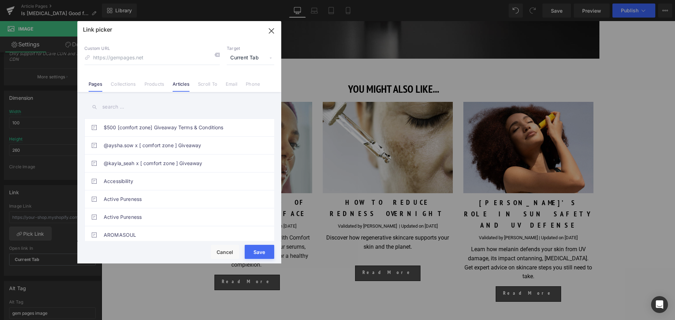
click at [177, 86] on link "Articles" at bounding box center [181, 86] width 17 height 11
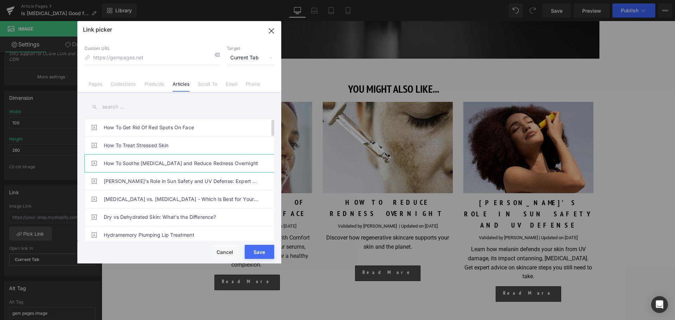
click at [207, 165] on link "How To Soothe Sunburn and Reduce Redness Overnight" at bounding box center [181, 164] width 155 height 18
drag, startPoint x: 264, startPoint y: 257, endPoint x: 233, endPoint y: 209, distance: 57.2
click at [264, 257] on button "Save" at bounding box center [260, 252] width 30 height 14
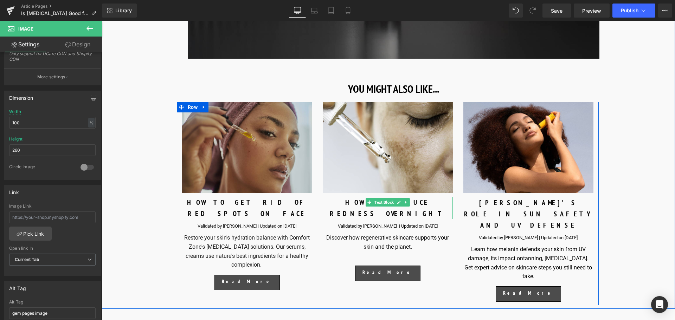
click at [359, 203] on div "HOW TO REDUCE REDNESS OVERNIGHT" at bounding box center [388, 208] width 130 height 23
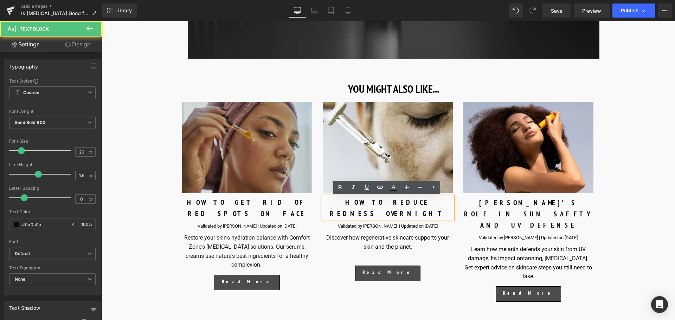
click at [359, 203] on div "HOW TO REDUCE REDNESS OVERNIGHT" at bounding box center [388, 208] width 130 height 23
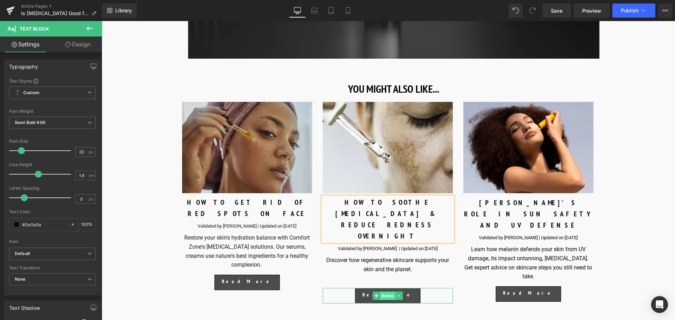
click at [386, 292] on span "Button" at bounding box center [387, 296] width 15 height 8
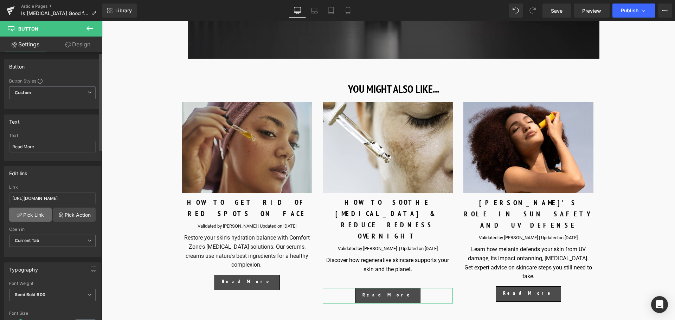
click at [27, 211] on link "Pick Link" at bounding box center [30, 215] width 43 height 14
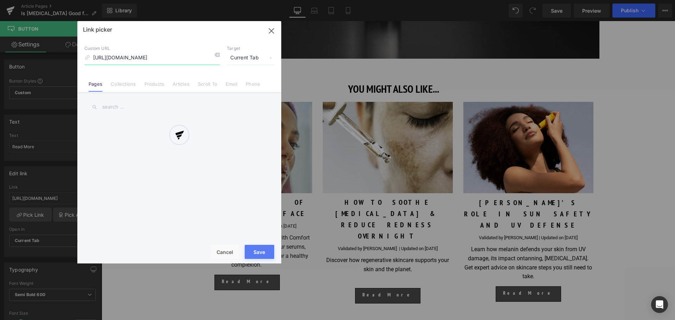
scroll to position [0, 46]
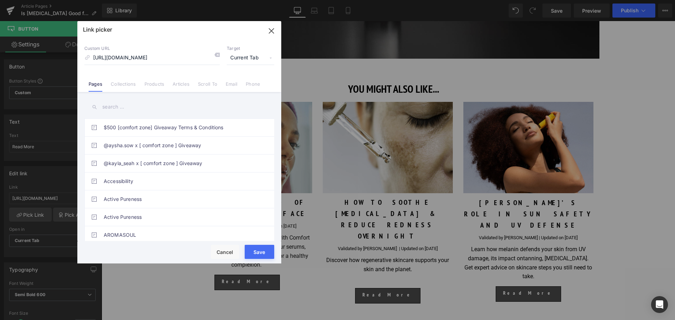
click at [180, 96] on div "$500 [comfort zone] Giveaway Terms & Conditions @aysha.sow x [ comfort zone ] G…" at bounding box center [179, 167] width 204 height 151
click at [188, 85] on link "Articles" at bounding box center [181, 86] width 17 height 11
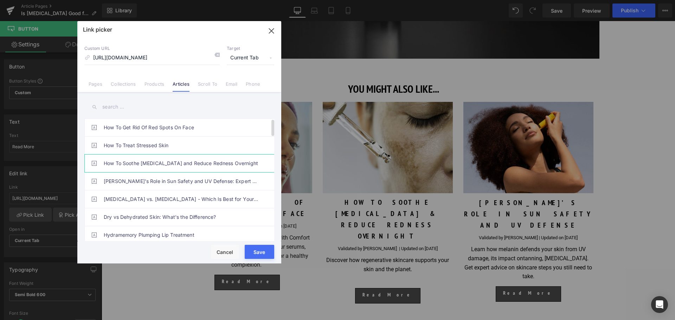
click at [160, 162] on link "How To Soothe Sunburn and Reduce Redness Overnight" at bounding box center [181, 164] width 155 height 18
drag, startPoint x: 257, startPoint y: 246, endPoint x: 156, endPoint y: 226, distance: 102.7
click at [257, 246] on button "Save" at bounding box center [260, 252] width 30 height 14
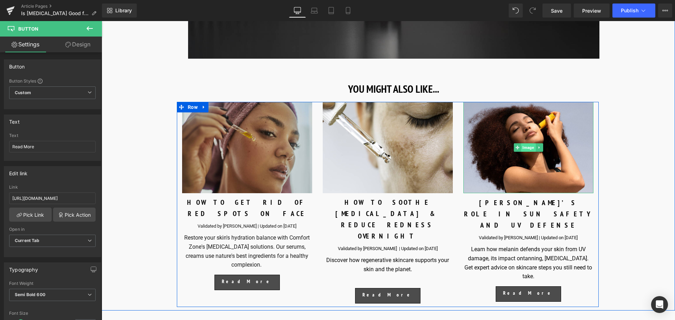
click at [525, 144] on span "Image" at bounding box center [528, 147] width 14 height 8
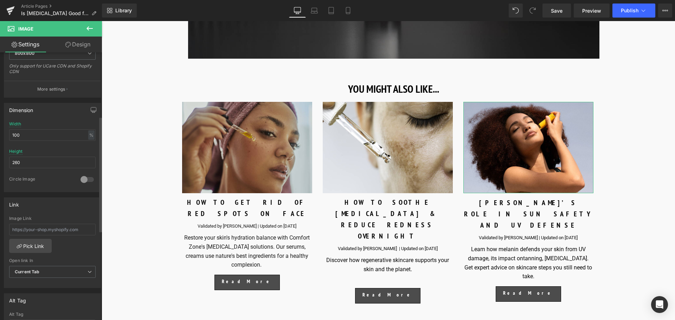
scroll to position [176, 0]
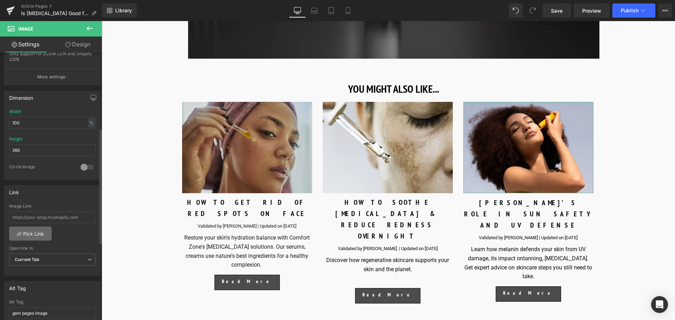
click at [38, 234] on link "Pick Link" at bounding box center [30, 234] width 43 height 14
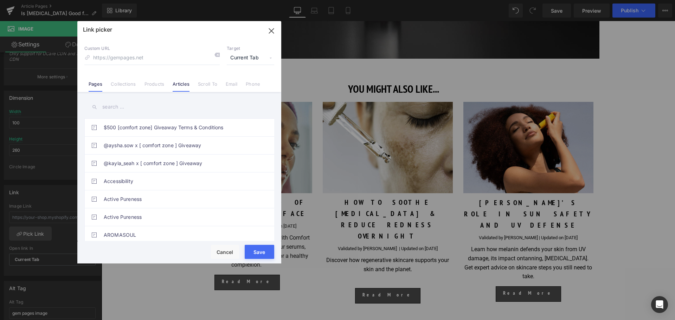
click at [190, 82] on li "Articles" at bounding box center [180, 81] width 25 height 12
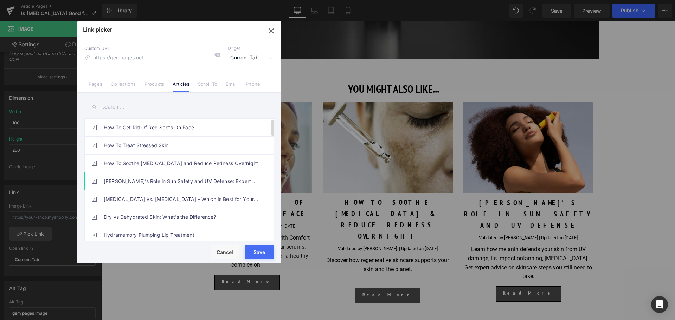
click at [141, 182] on link "Melanin’s Role in Sun Safety and UV Defense: Expert Q&A" at bounding box center [181, 182] width 155 height 18
click at [255, 253] on button "Save" at bounding box center [260, 252] width 30 height 14
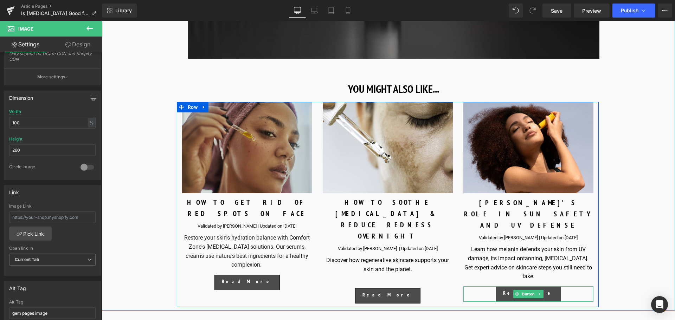
click at [530, 290] on span "Button" at bounding box center [528, 294] width 15 height 8
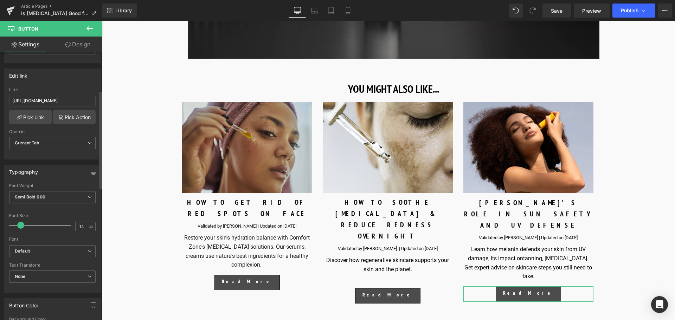
scroll to position [105, 0]
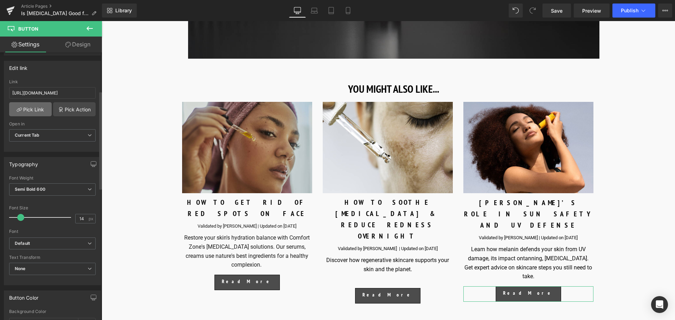
click at [39, 107] on link "Pick Link" at bounding box center [30, 109] width 43 height 14
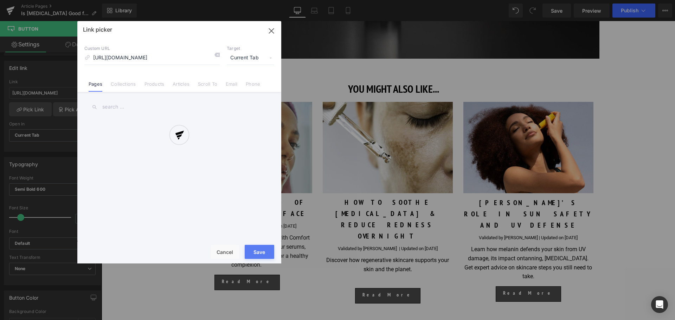
scroll to position [0, 65]
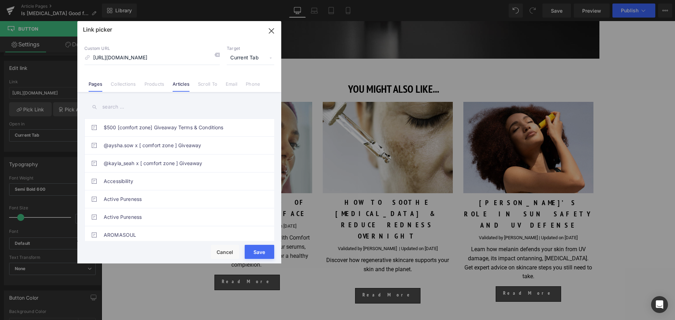
click at [186, 88] on link "Articles" at bounding box center [181, 86] width 17 height 11
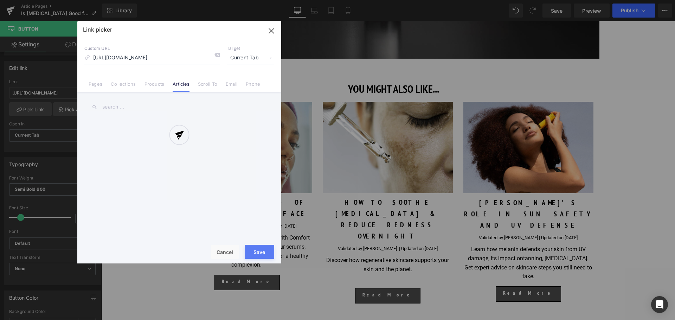
scroll to position [0, 0]
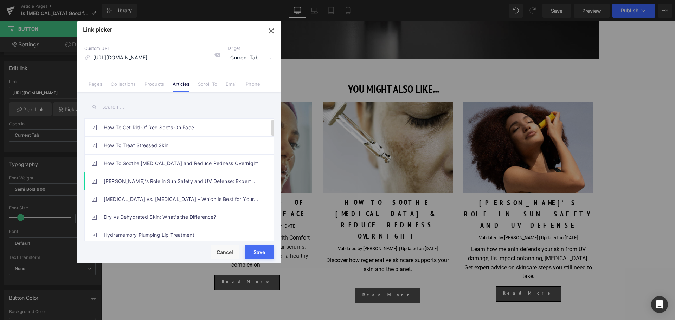
click at [153, 183] on link "Melanin’s Role in Sun Safety and UV Defense: Expert Q&A" at bounding box center [181, 182] width 155 height 18
click at [269, 250] on button "Save" at bounding box center [260, 252] width 30 height 14
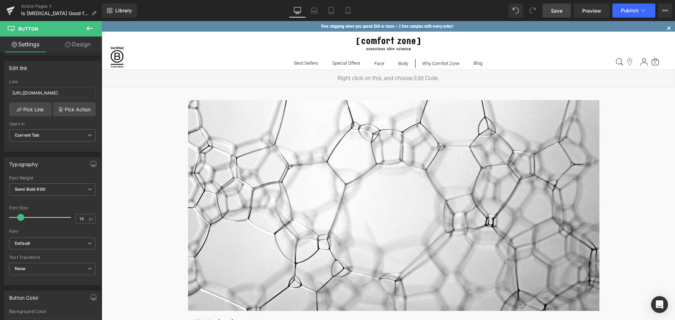
click at [565, 14] on link "Save" at bounding box center [556, 11] width 28 height 14
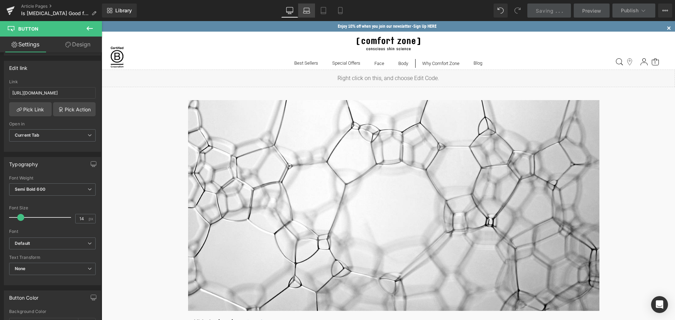
click at [307, 10] on icon at bounding box center [306, 10] width 7 height 7
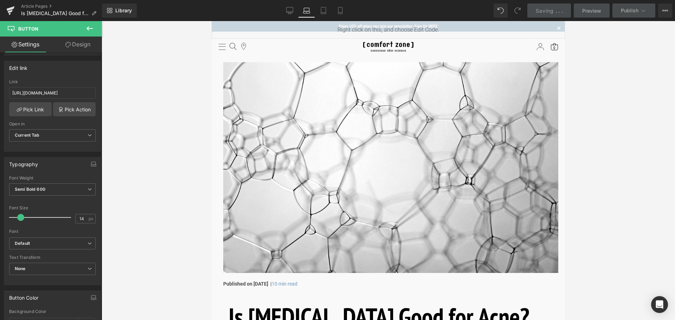
scroll to position [3541, 0]
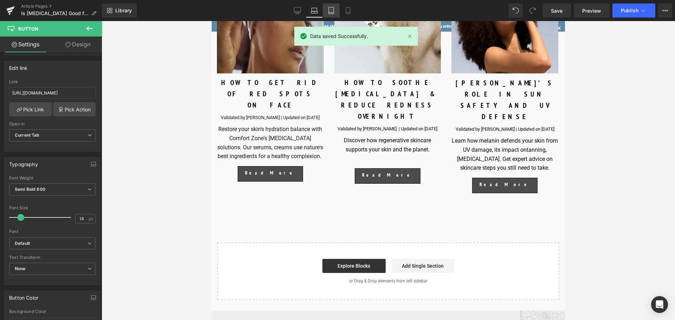
click at [330, 12] on icon at bounding box center [331, 10] width 7 height 7
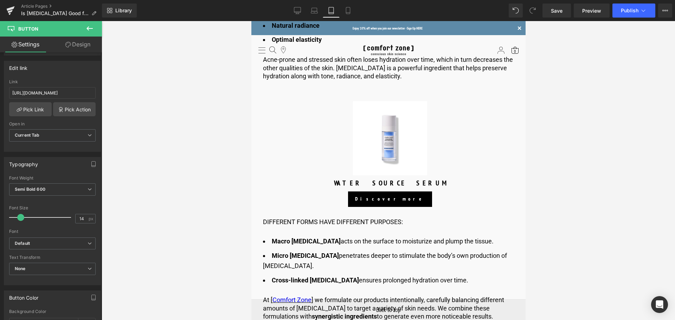
scroll to position [633, 0]
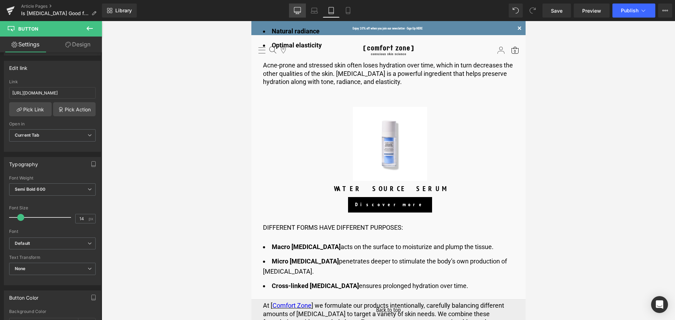
click at [302, 11] on link "Desktop" at bounding box center [297, 11] width 17 height 14
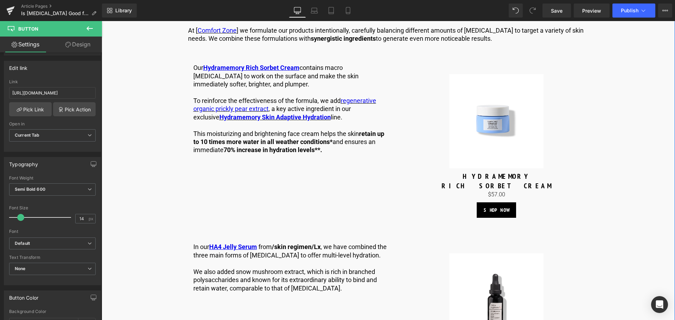
scroll to position [879, 0]
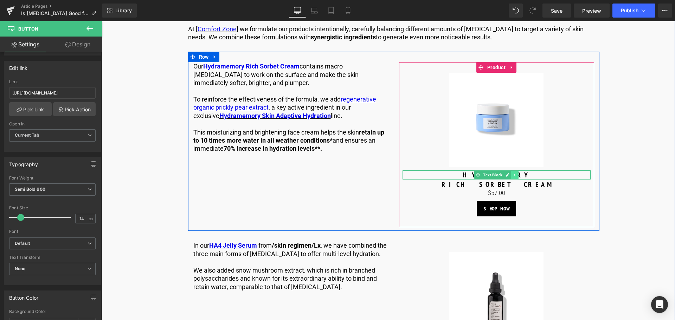
click at [513, 175] on icon at bounding box center [515, 175] width 4 height 4
click at [511, 176] on icon at bounding box center [511, 175] width 4 height 4
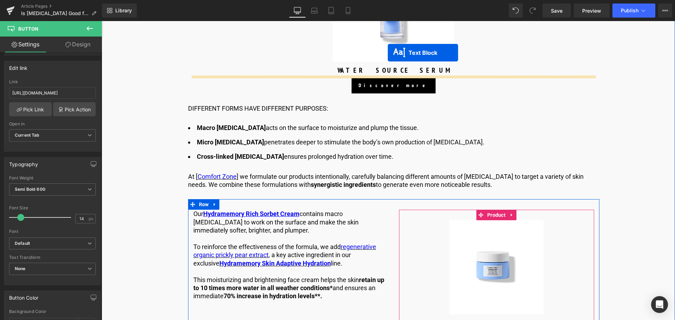
scroll to position [717, 0]
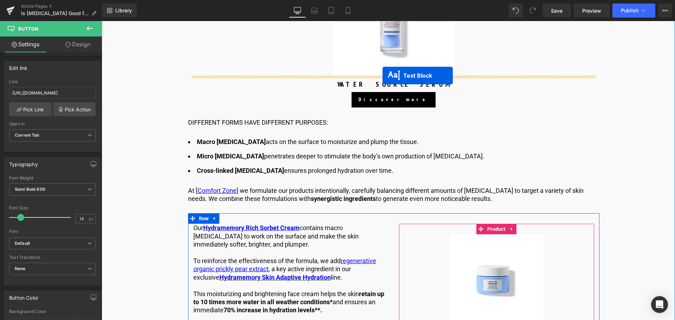
drag, startPoint x: 478, startPoint y: 255, endPoint x: 383, endPoint y: 76, distance: 203.4
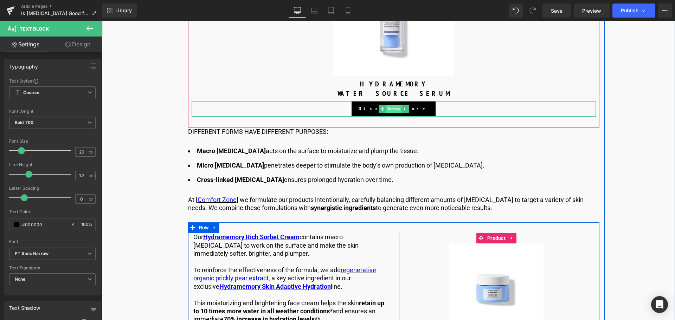
click at [394, 109] on span "Button" at bounding box center [393, 109] width 15 height 8
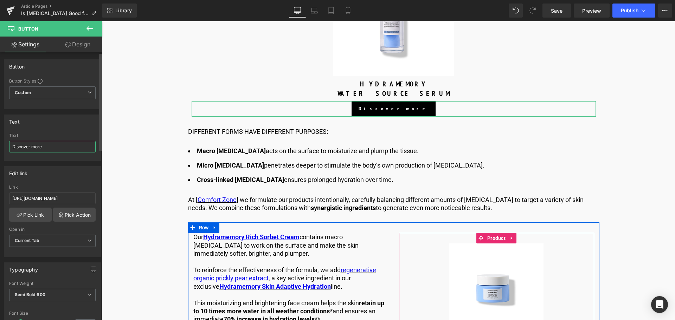
drag, startPoint x: 59, startPoint y: 150, endPoint x: 0, endPoint y: 145, distance: 58.9
click at [0, 145] on div "Text Discover more Text Discover more" at bounding box center [52, 135] width 105 height 52
type input "SHOP NOW"
click at [37, 214] on link "Pick Link" at bounding box center [30, 215] width 43 height 14
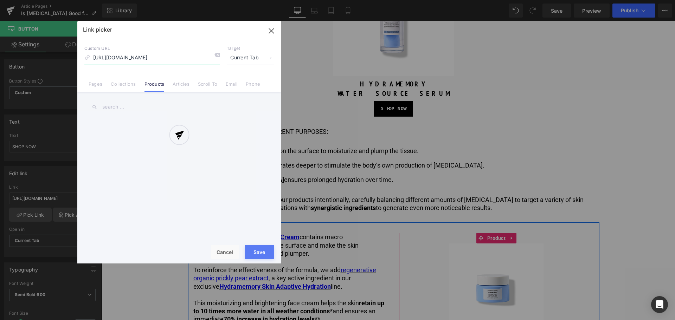
scroll to position [0, 59]
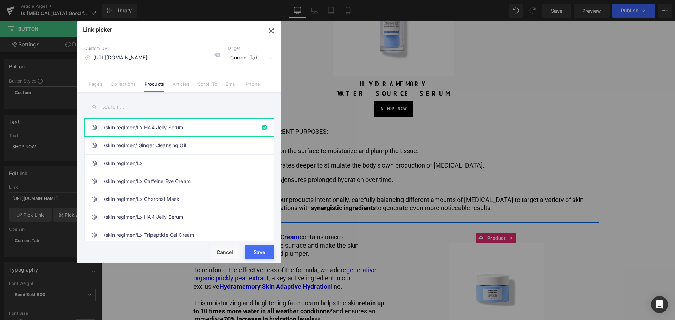
click at [155, 111] on input "text" at bounding box center [179, 107] width 190 height 16
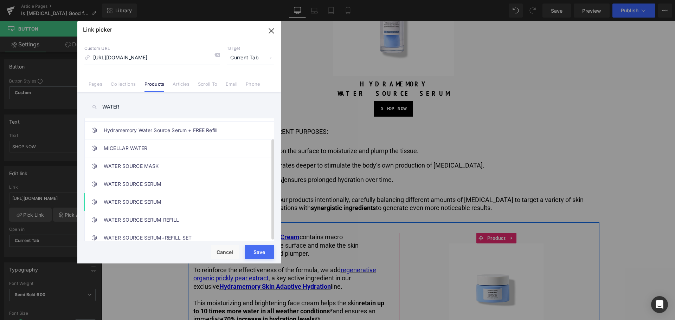
scroll to position [24, 0]
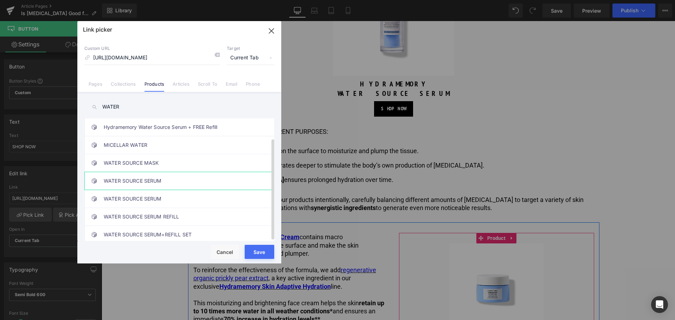
type input "WATER"
click at [172, 177] on link "WATER SOURCE SERUM" at bounding box center [181, 181] width 155 height 18
click at [247, 251] on button "Save" at bounding box center [260, 252] width 30 height 14
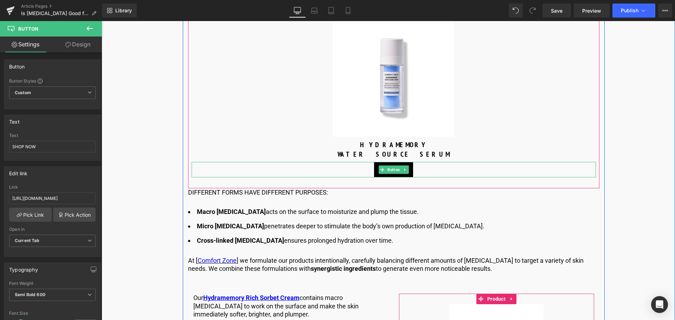
scroll to position [647, 0]
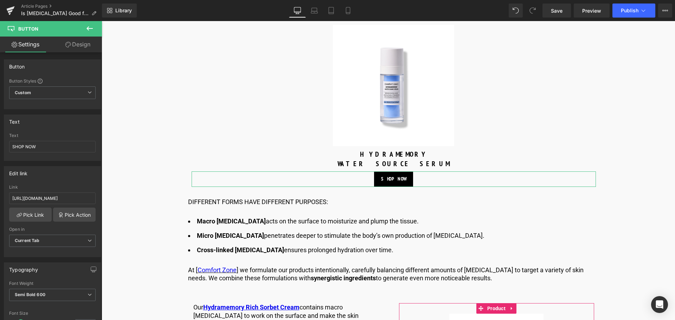
click at [84, 43] on link "Design" at bounding box center [77, 45] width 51 height 16
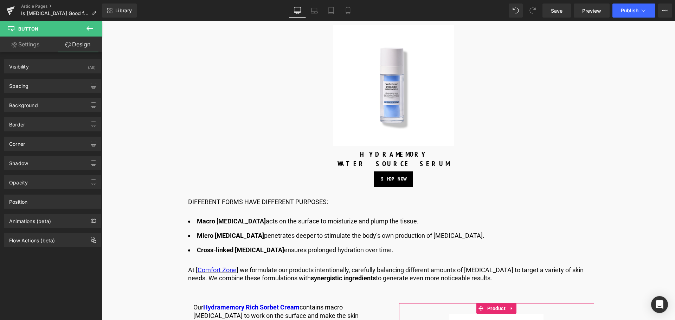
click at [89, 29] on icon at bounding box center [89, 28] width 6 height 4
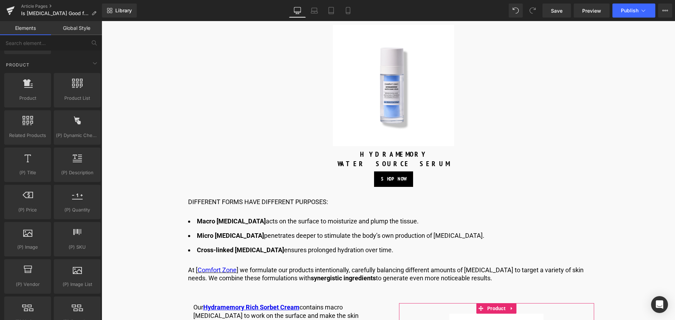
scroll to position [563, 0]
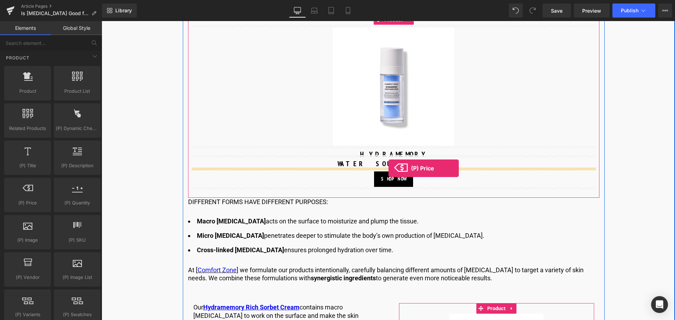
drag, startPoint x: 134, startPoint y: 217, endPoint x: 388, endPoint y: 168, distance: 259.4
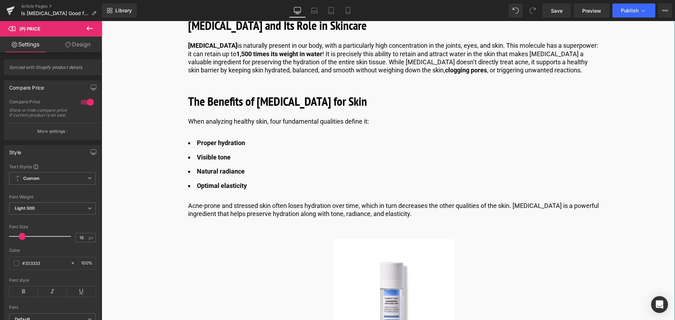
scroll to position [436, 0]
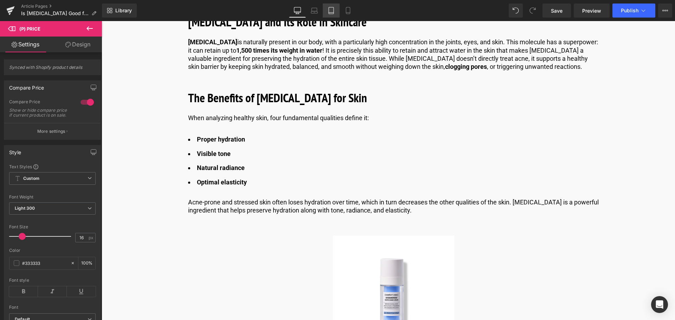
click at [333, 11] on icon at bounding box center [331, 10] width 7 height 7
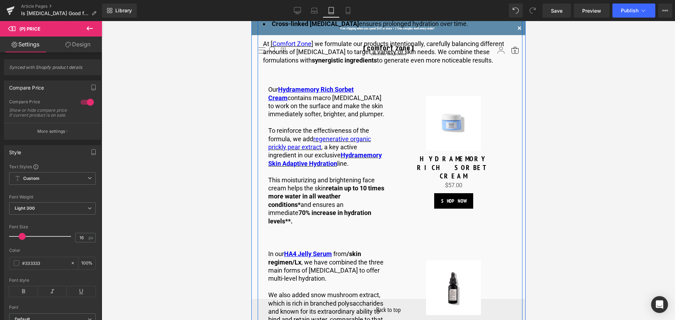
scroll to position [914, 0]
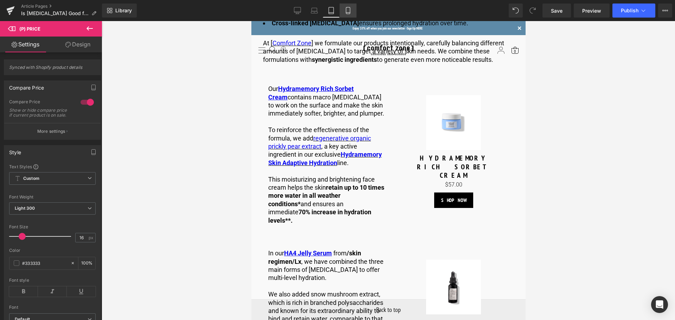
click at [349, 7] on link "Mobile" at bounding box center [348, 11] width 17 height 14
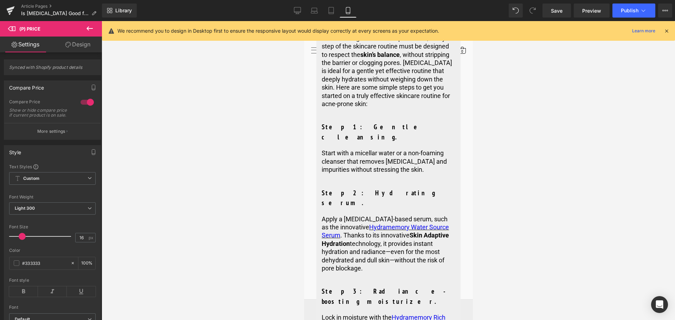
scroll to position [1758, 0]
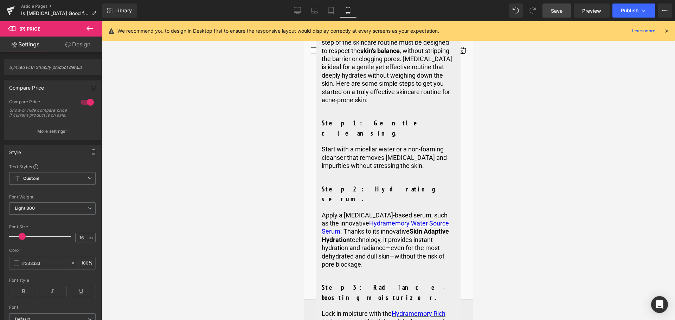
click at [565, 12] on link "Save" at bounding box center [556, 11] width 28 height 14
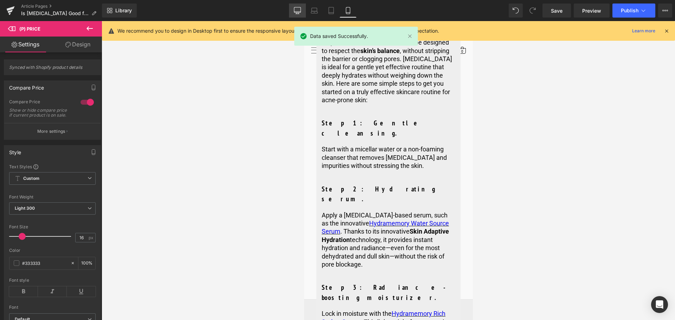
click at [296, 9] on icon at bounding box center [297, 10] width 7 height 7
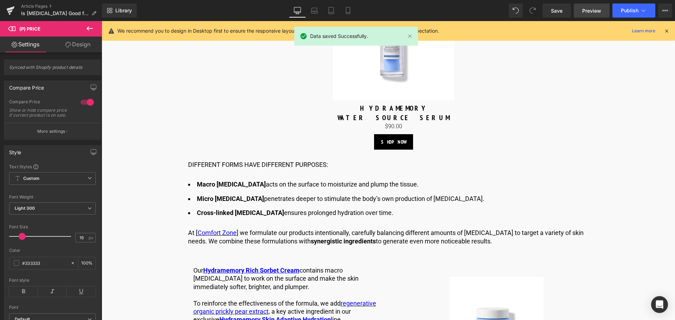
click at [584, 7] on span "Preview" at bounding box center [591, 10] width 19 height 7
